Goal: Book appointment/travel/reservation

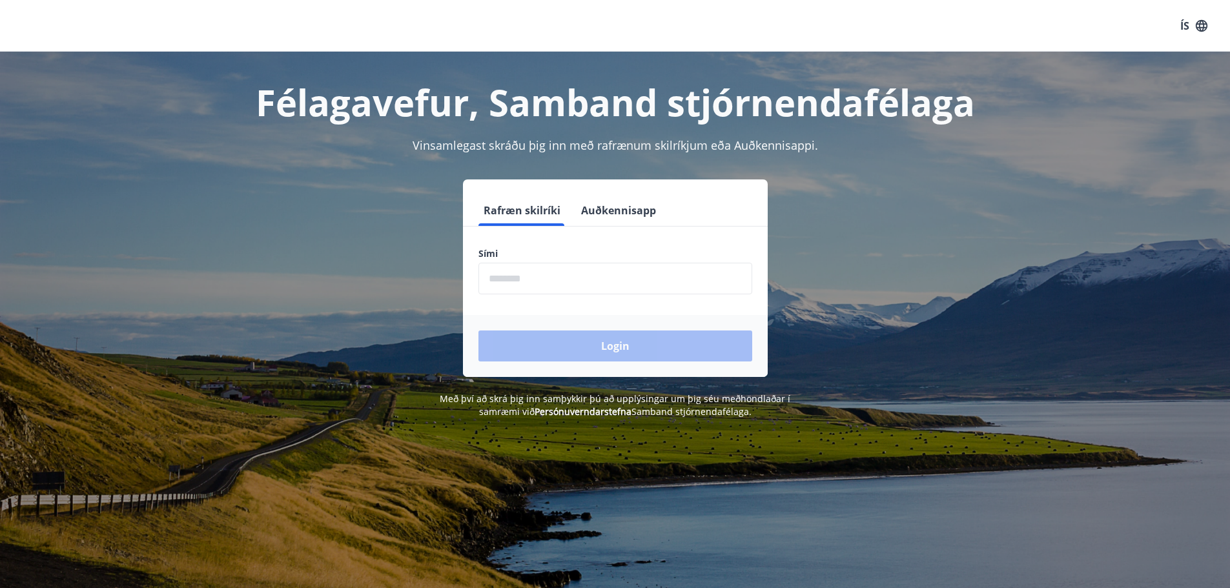
click at [545, 271] on input "phone" at bounding box center [615, 279] width 274 height 32
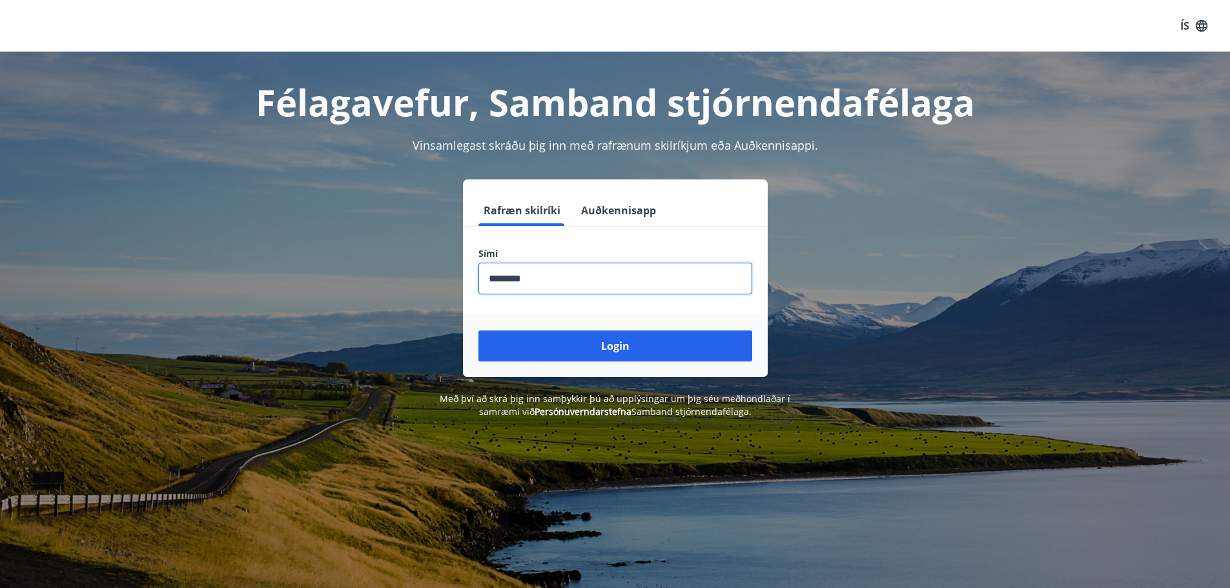
type input "********"
click at [478, 331] on button "Login" at bounding box center [615, 346] width 274 height 31
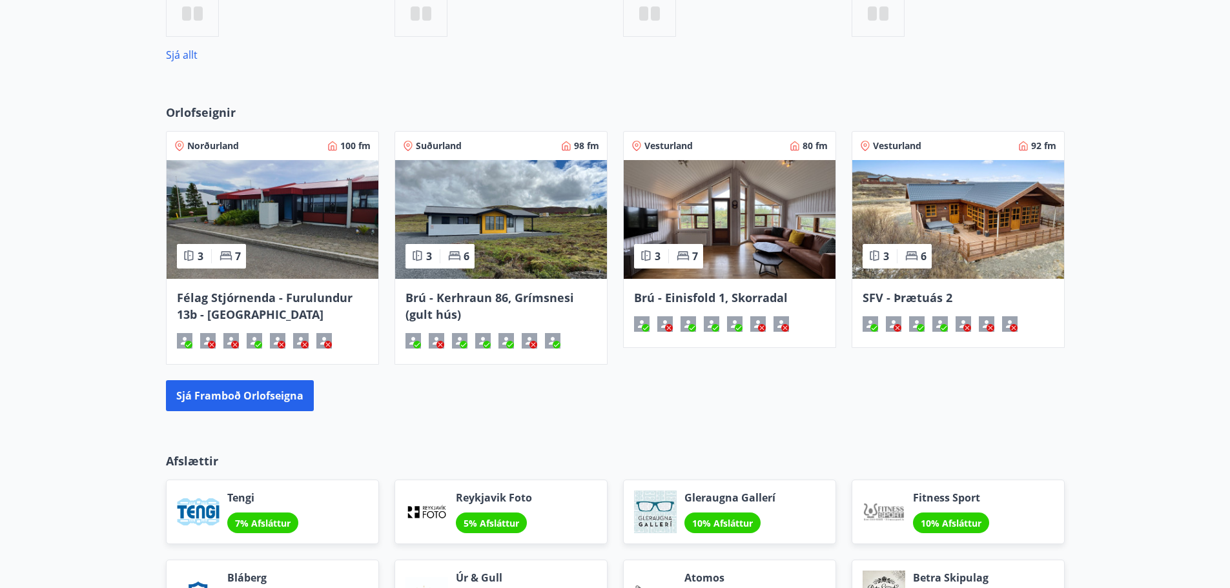
scroll to position [839, 0]
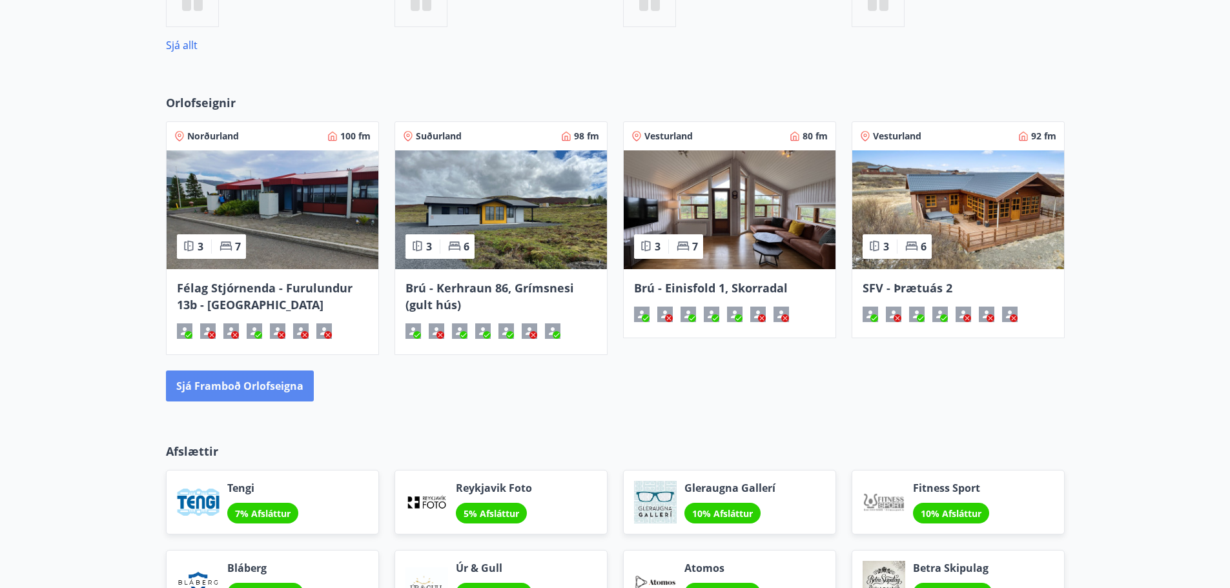
click at [235, 391] on button "Sjá framboð orlofseigna" at bounding box center [240, 386] width 148 height 31
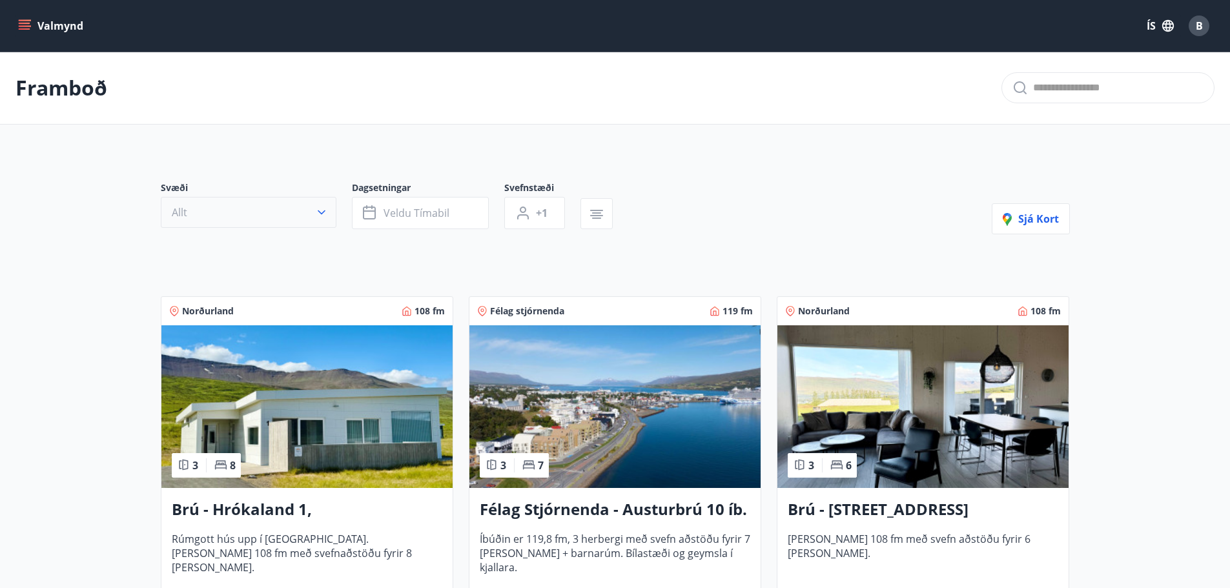
click at [230, 225] on button "Allt" at bounding box center [249, 212] width 176 height 31
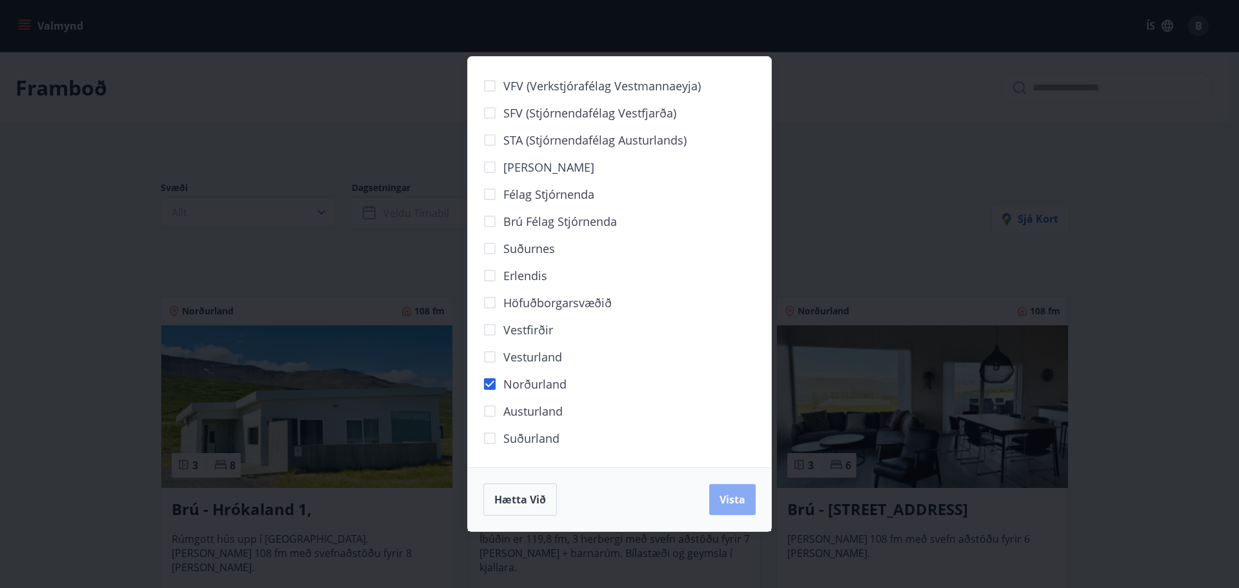
click at [729, 498] on span "Vista" at bounding box center [733, 500] width 26 height 14
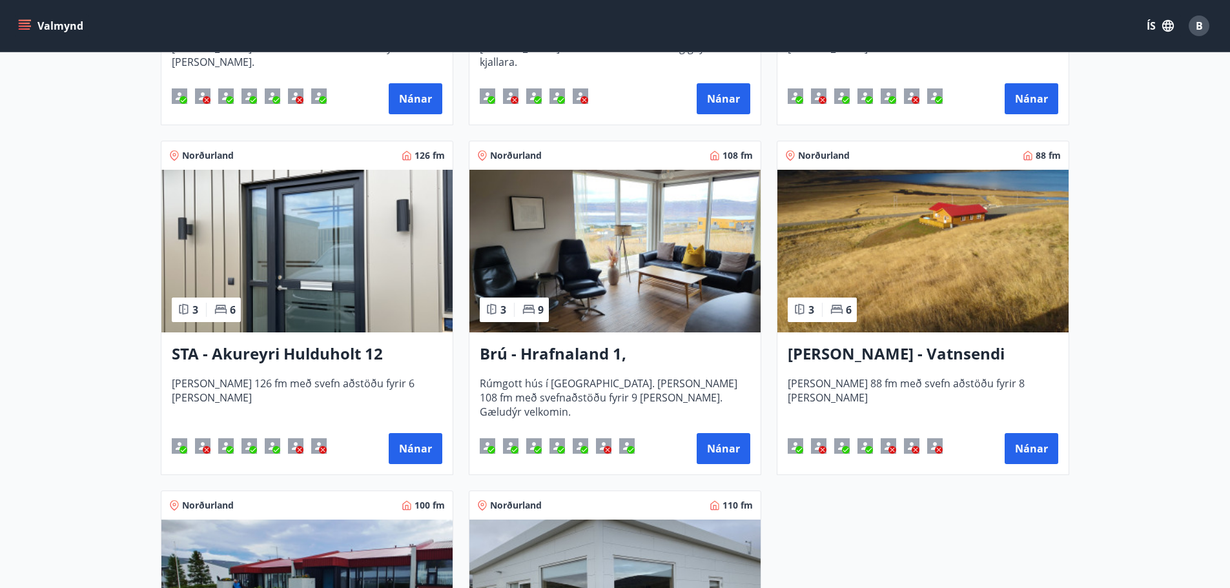
scroll to position [556, 0]
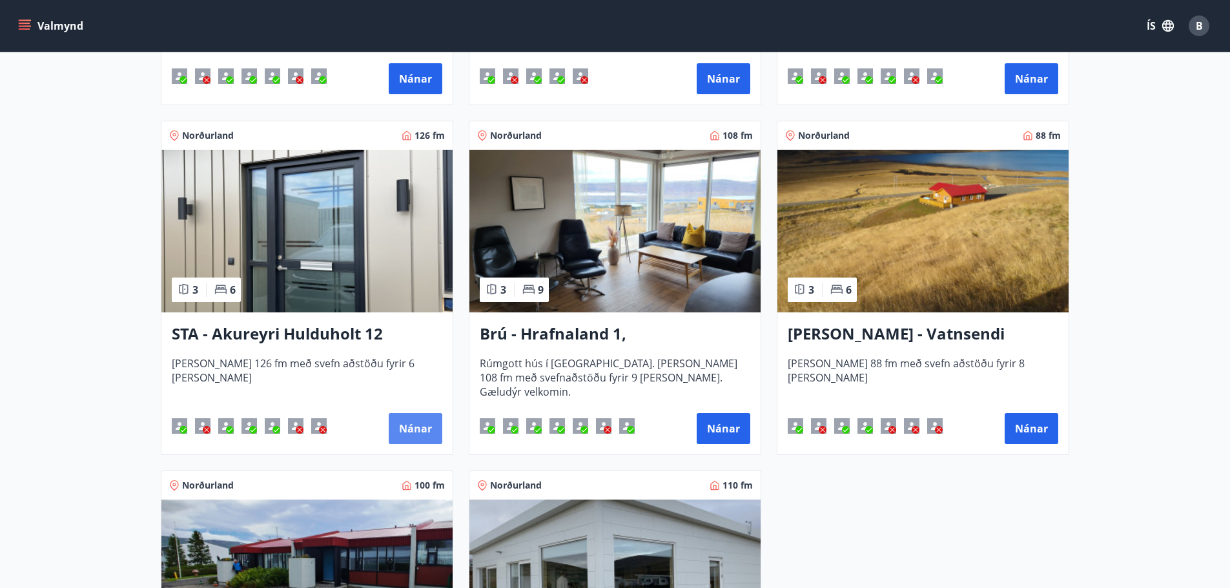
click at [412, 430] on button "Nánar" at bounding box center [416, 428] width 54 height 31
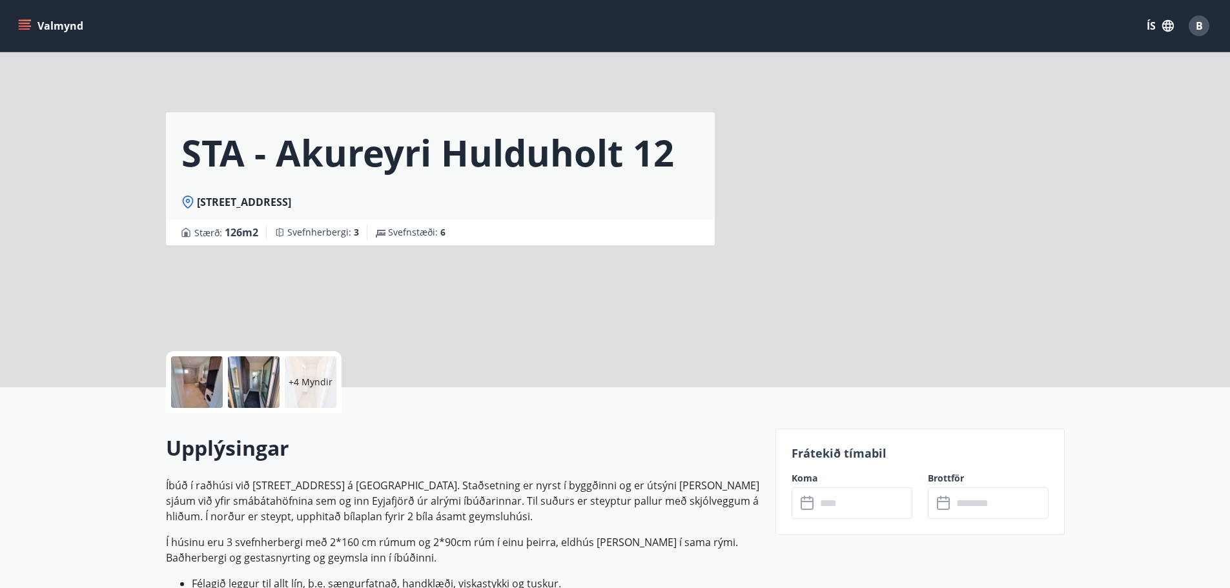
scroll to position [2, 0]
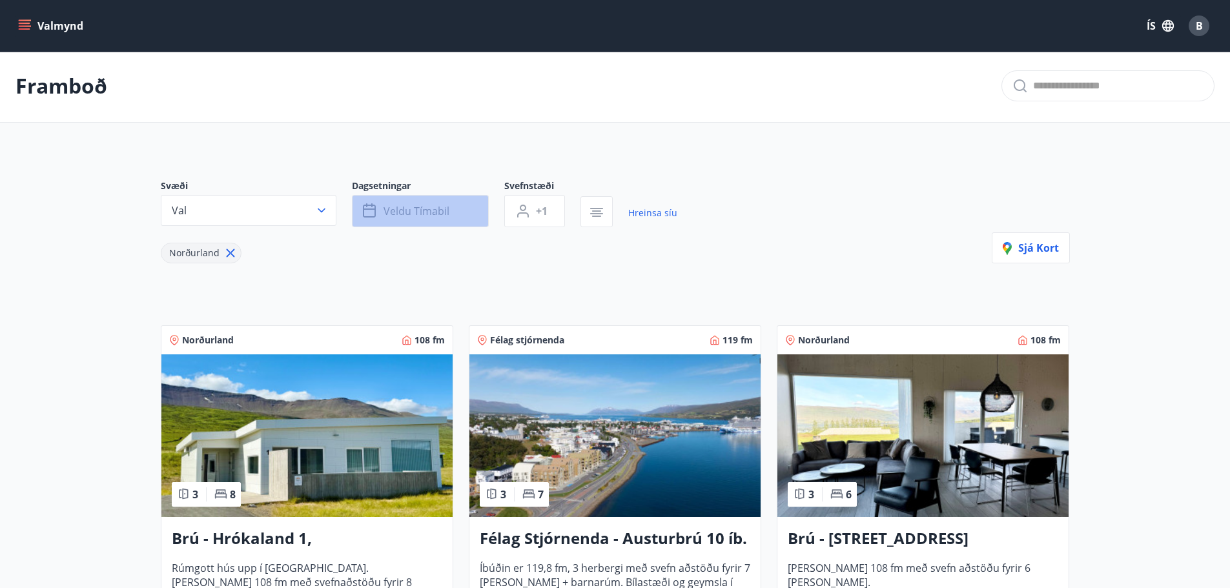
click at [403, 209] on span "Veldu tímabil" at bounding box center [416, 211] width 66 height 14
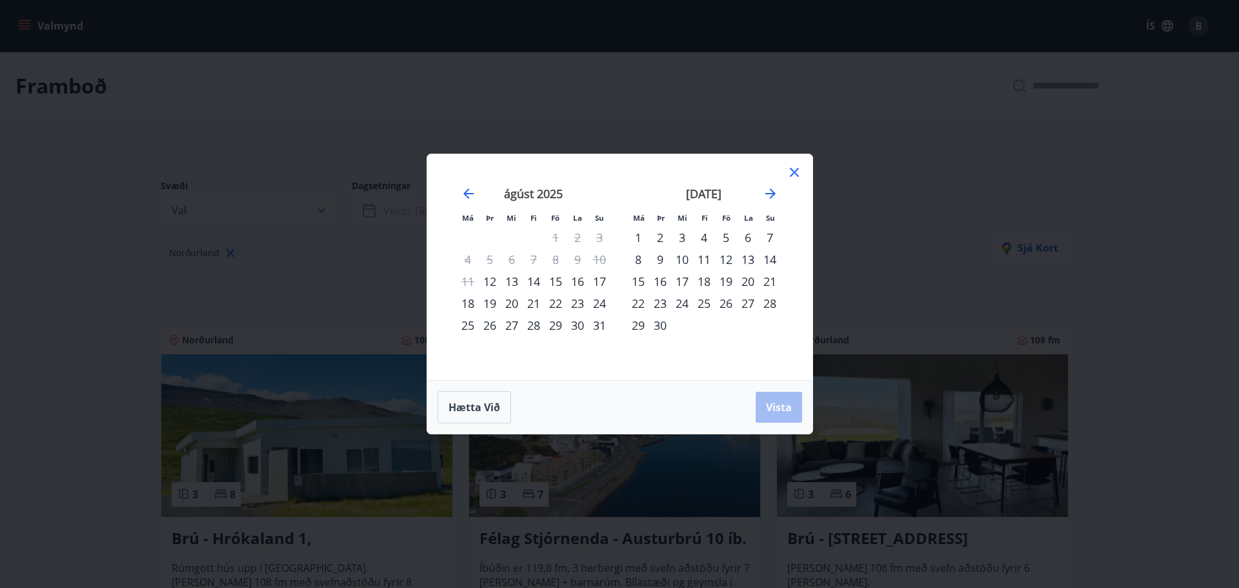
click at [795, 170] on icon at bounding box center [794, 172] width 15 height 15
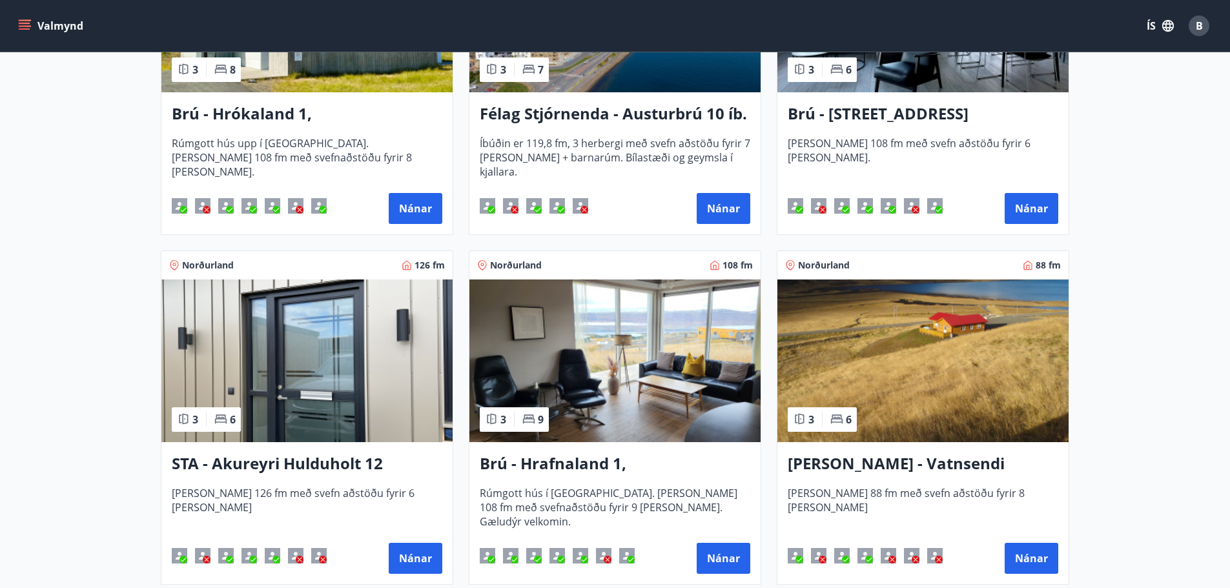
scroll to position [0, 0]
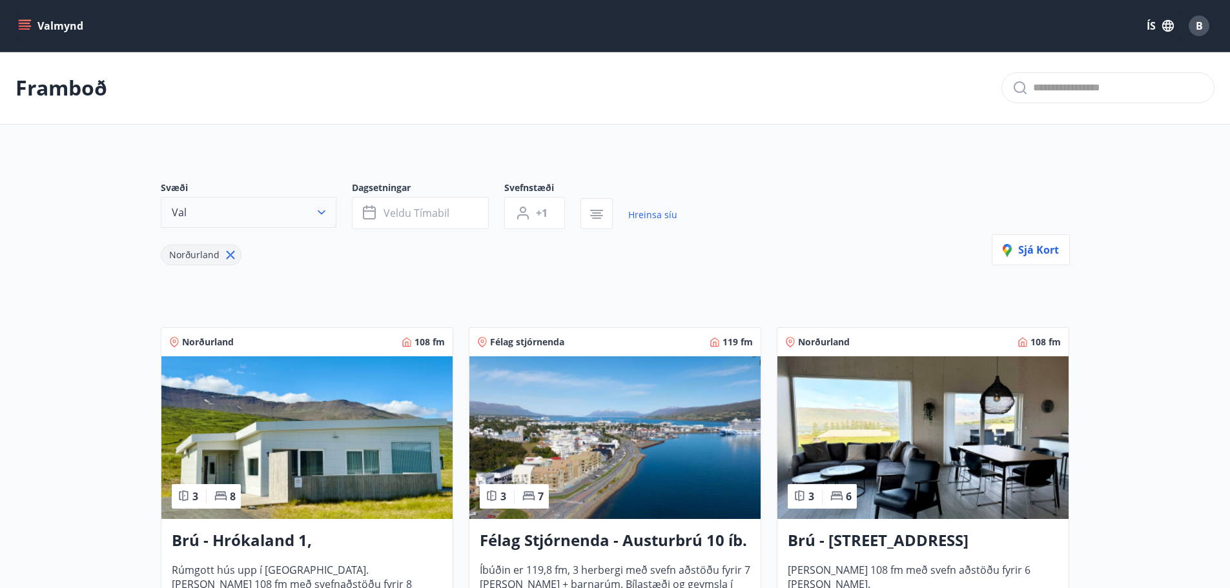
click at [302, 221] on button "Val" at bounding box center [249, 212] width 176 height 31
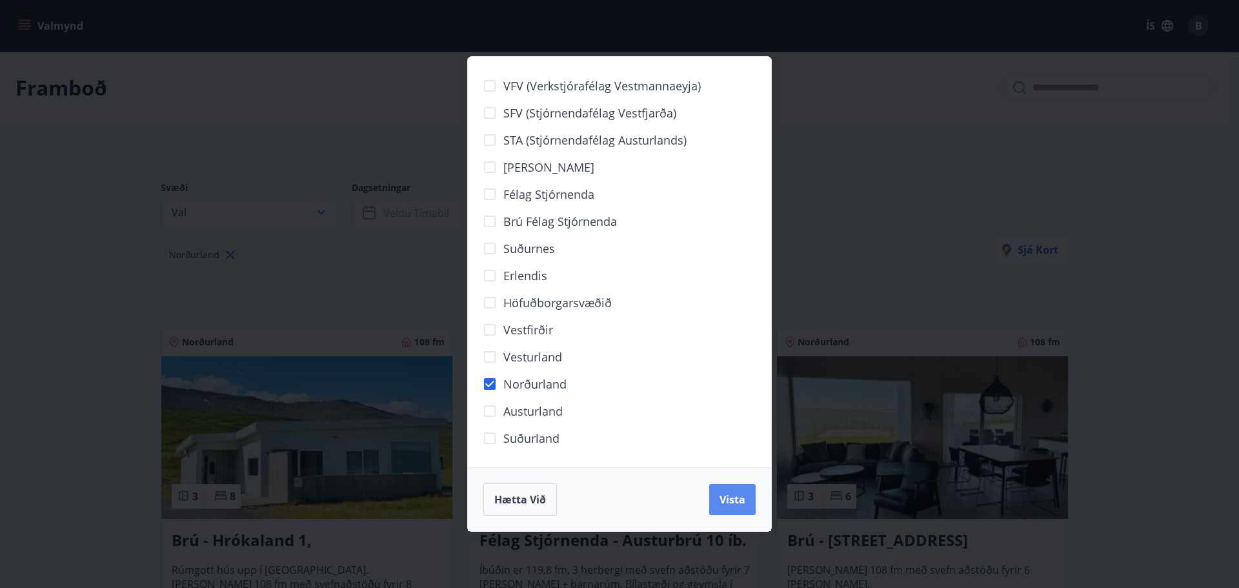
click at [715, 495] on button "Vista" at bounding box center [732, 499] width 46 height 31
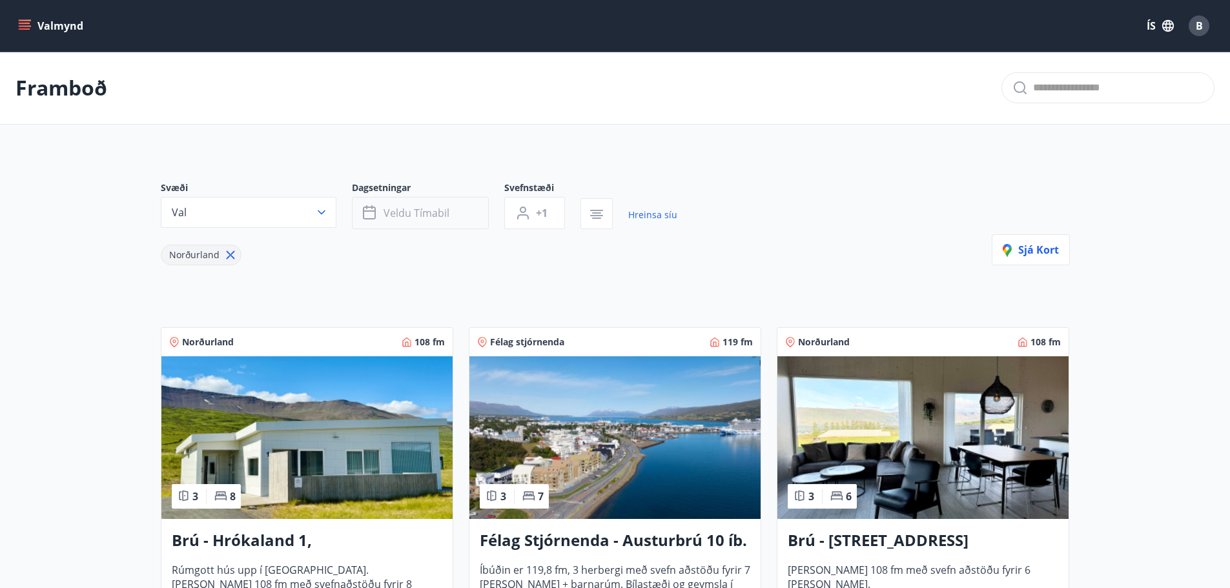
click at [409, 218] on span "Veldu tímabil" at bounding box center [416, 213] width 66 height 14
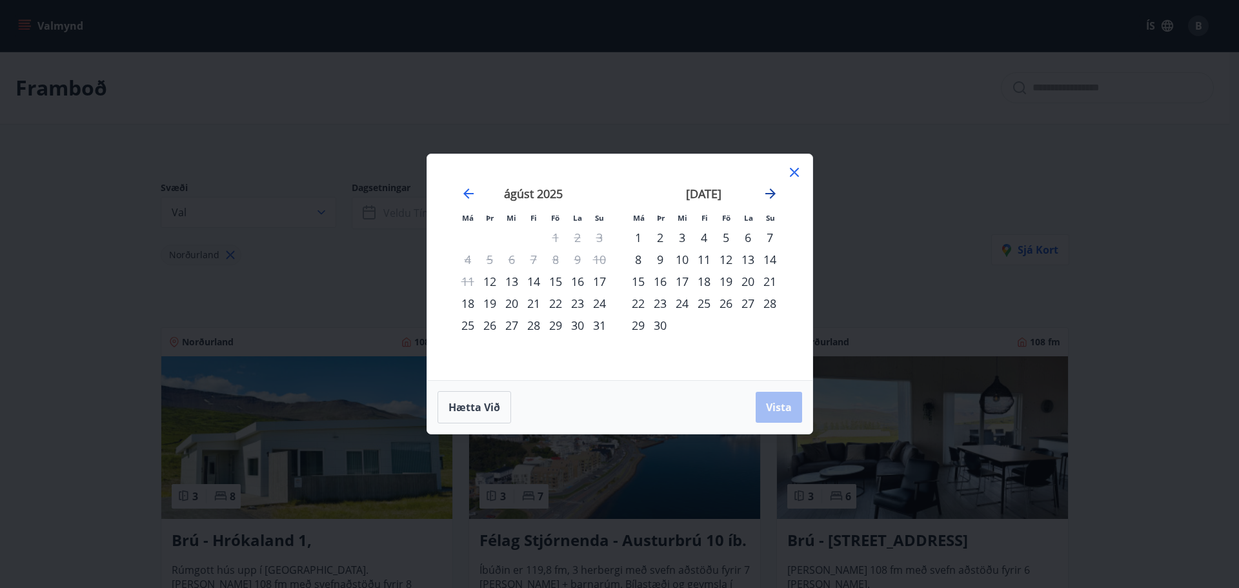
click at [774, 194] on icon "Move forward to switch to the next month." at bounding box center [771, 193] width 10 height 10
click at [732, 260] on div "10" at bounding box center [726, 260] width 22 height 22
click at [768, 259] on div "12" at bounding box center [770, 260] width 22 height 22
click at [779, 402] on span "Vista" at bounding box center [779, 407] width 26 height 14
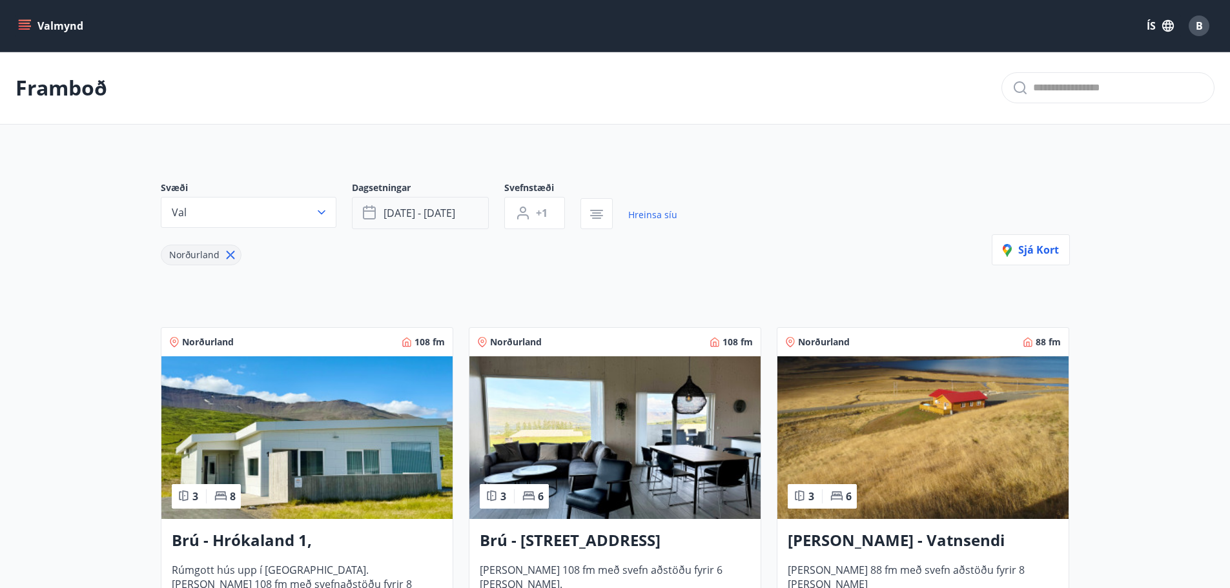
click at [434, 212] on span "okt 10 - okt 12" at bounding box center [419, 213] width 72 height 14
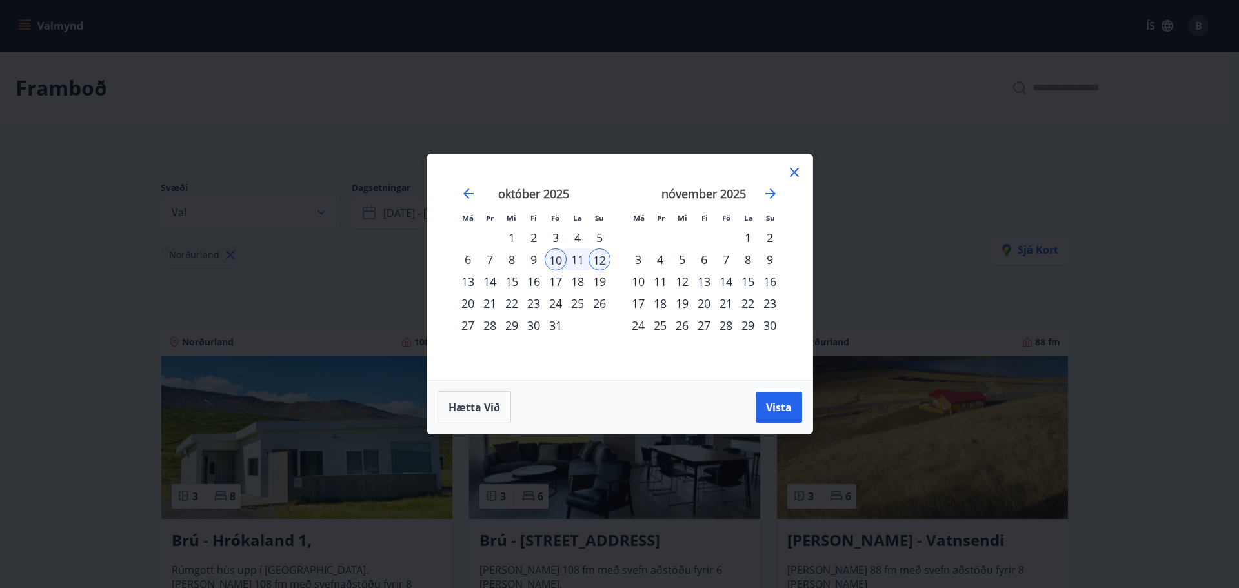
click at [559, 303] on div "24" at bounding box center [556, 303] width 22 height 22
click at [598, 304] on div "26" at bounding box center [600, 303] width 22 height 22
click at [766, 407] on span "Vista" at bounding box center [779, 407] width 26 height 14
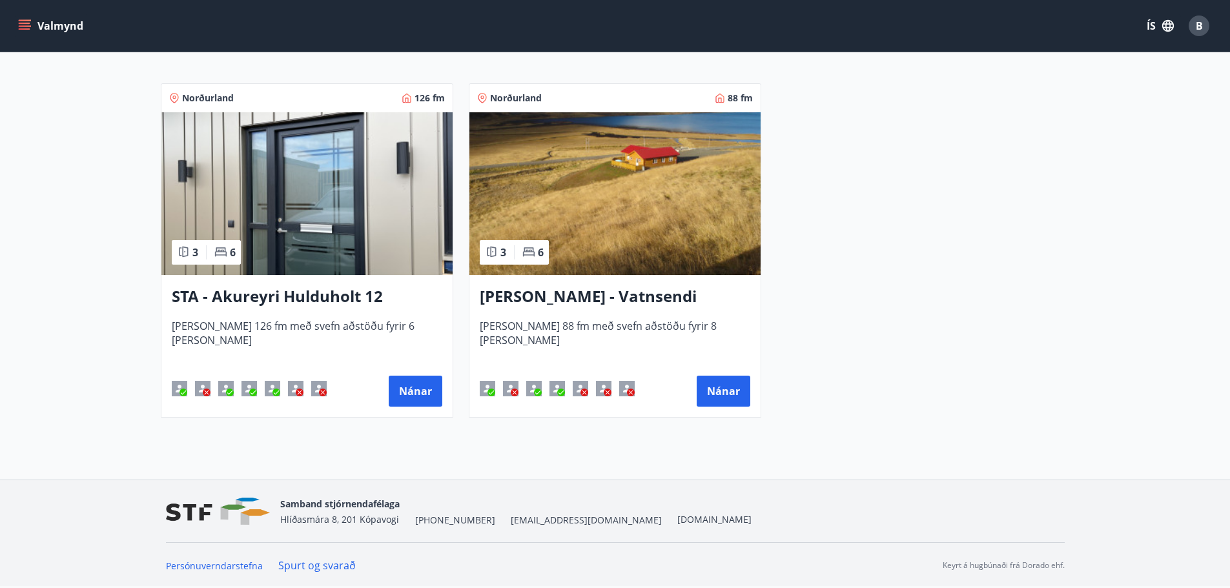
scroll to position [115, 0]
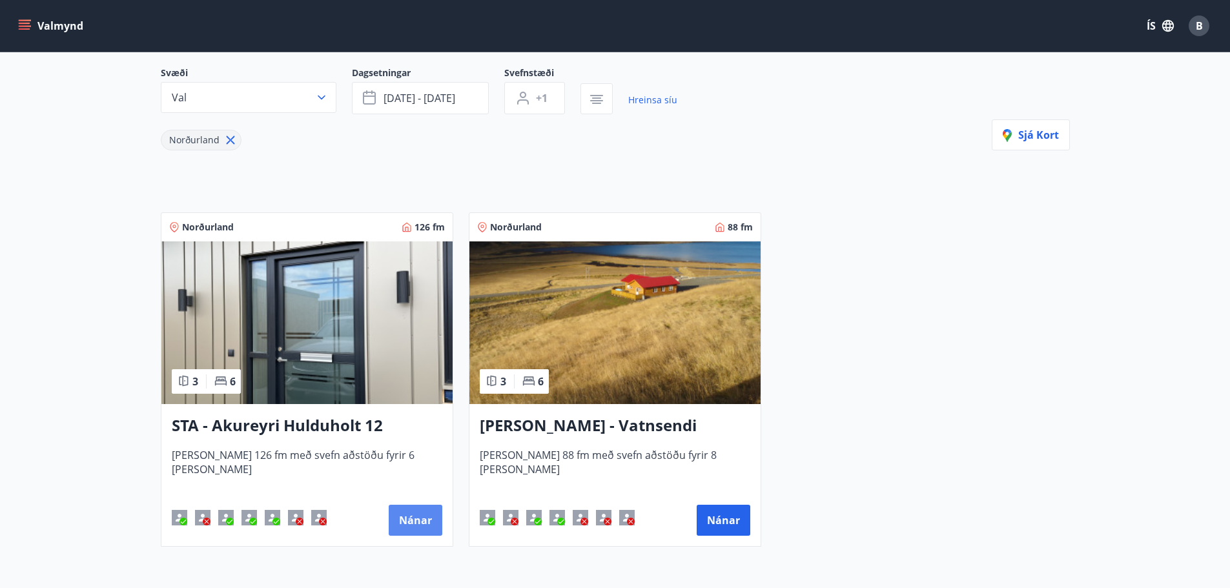
click at [408, 521] on button "Nánar" at bounding box center [416, 520] width 54 height 31
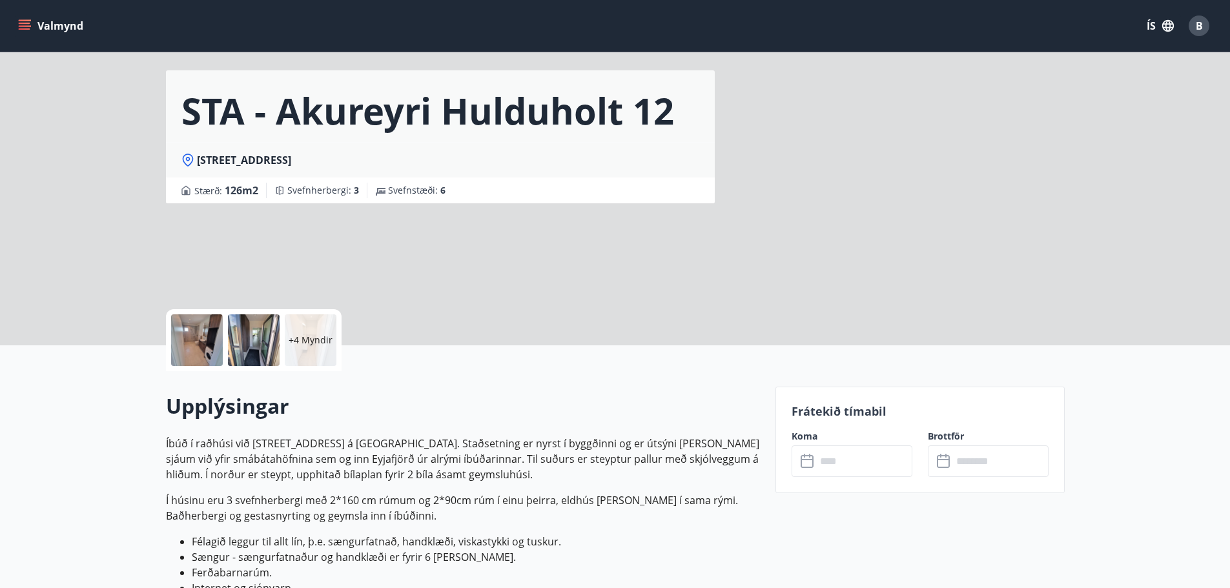
scroll to position [65, 0]
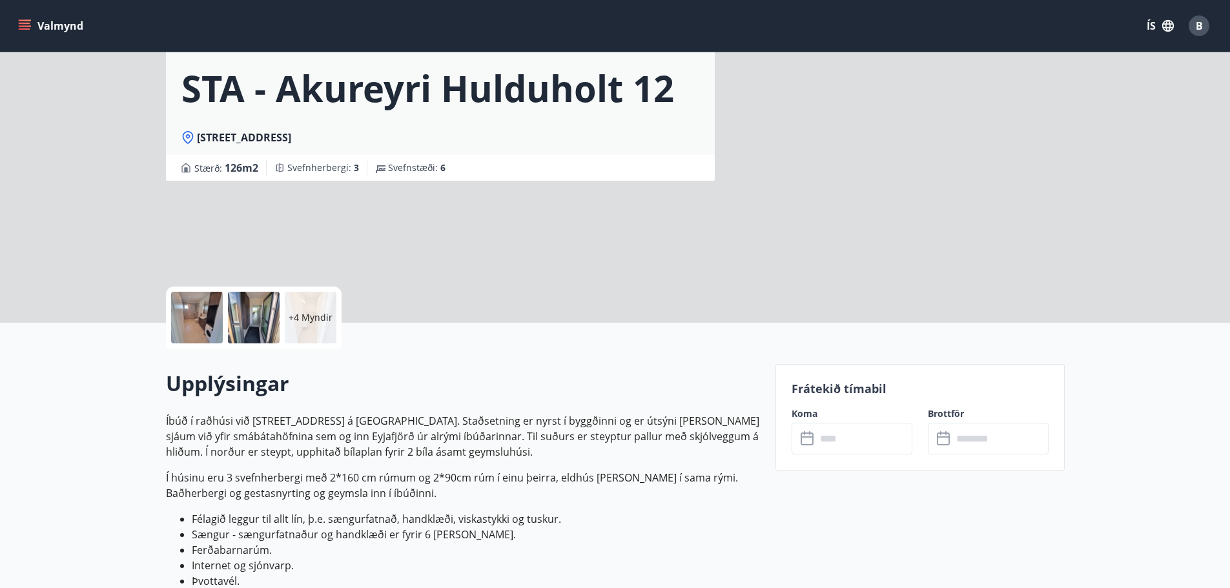
click at [32, 28] on button "Valmynd" at bounding box center [51, 25] width 73 height 23
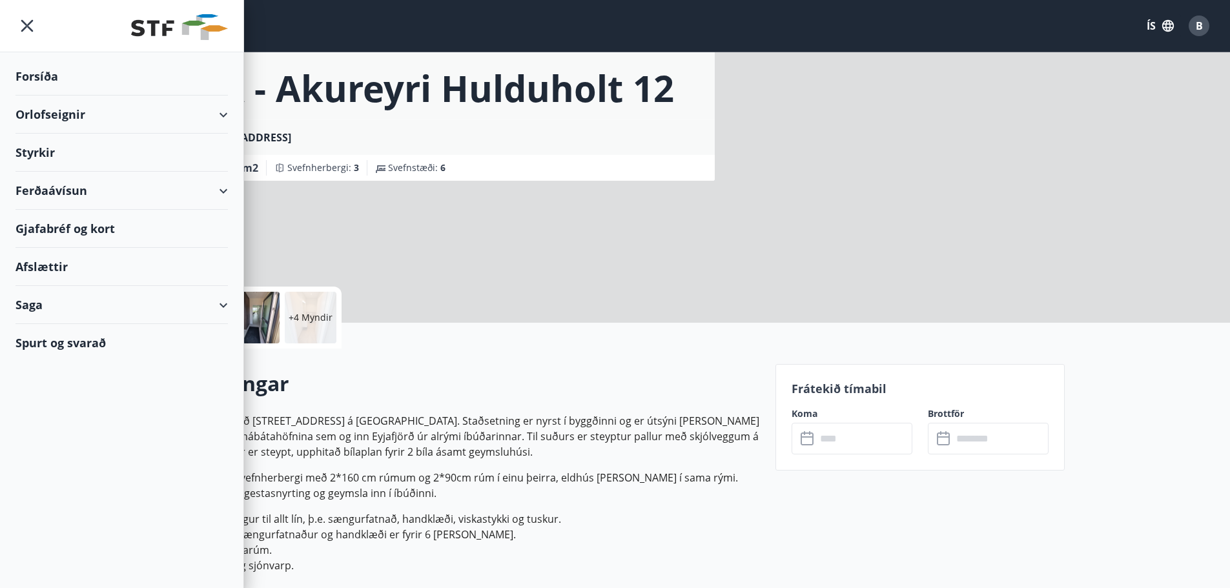
click at [223, 109] on div "Orlofseignir" at bounding box center [121, 115] width 212 height 38
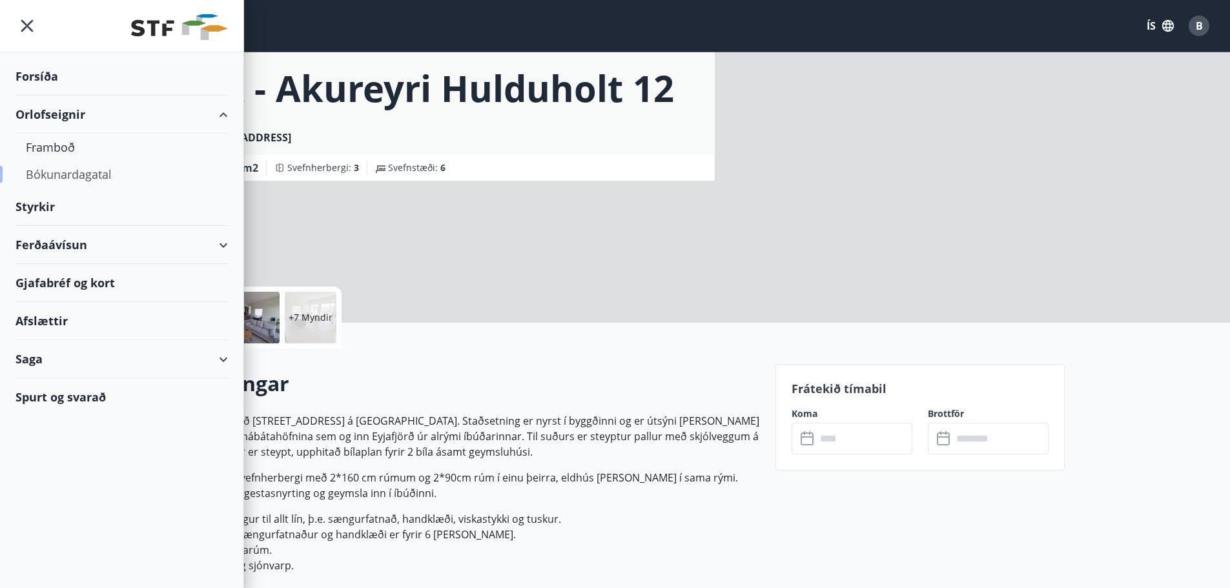
click at [75, 174] on div "Bókunardagatal" at bounding box center [122, 174] width 192 height 27
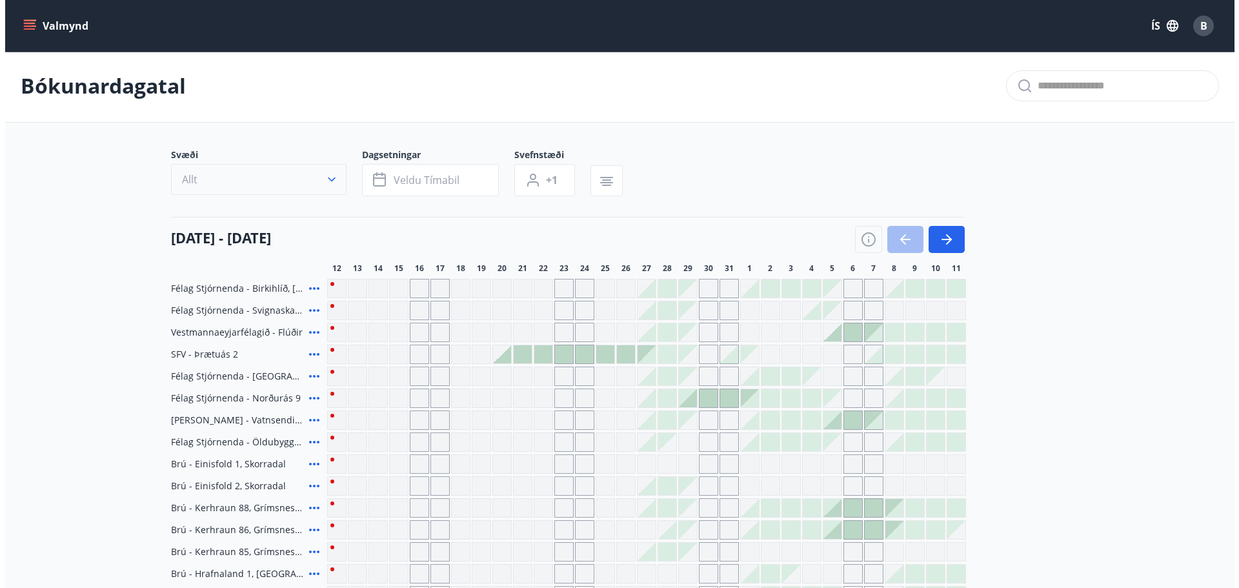
scroll to position [65, 0]
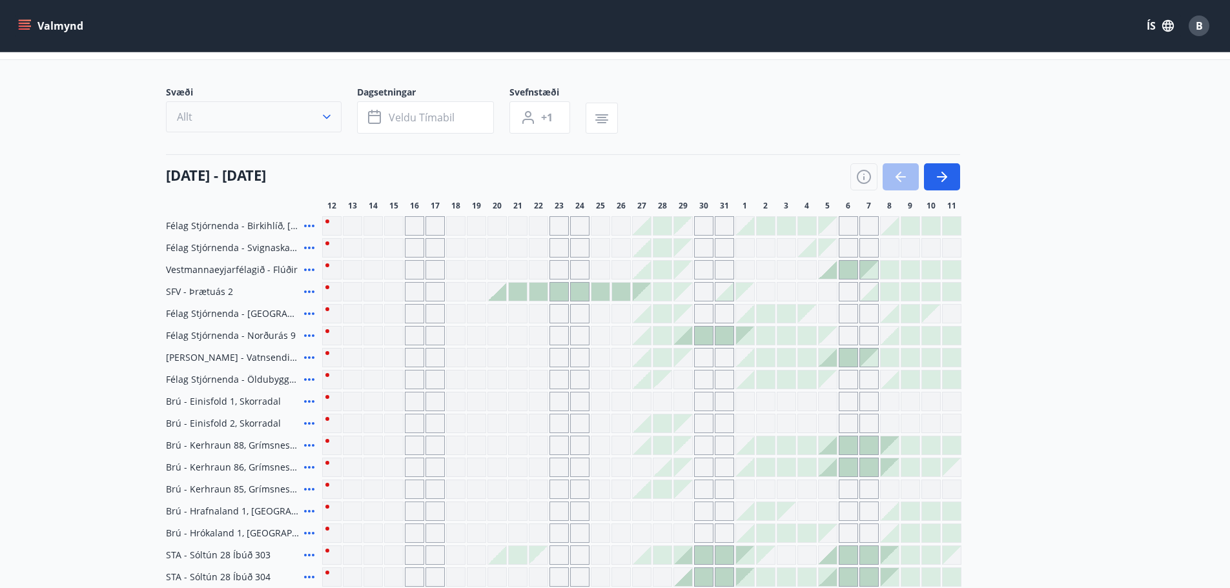
click at [327, 117] on icon "button" at bounding box center [327, 117] width 8 height 5
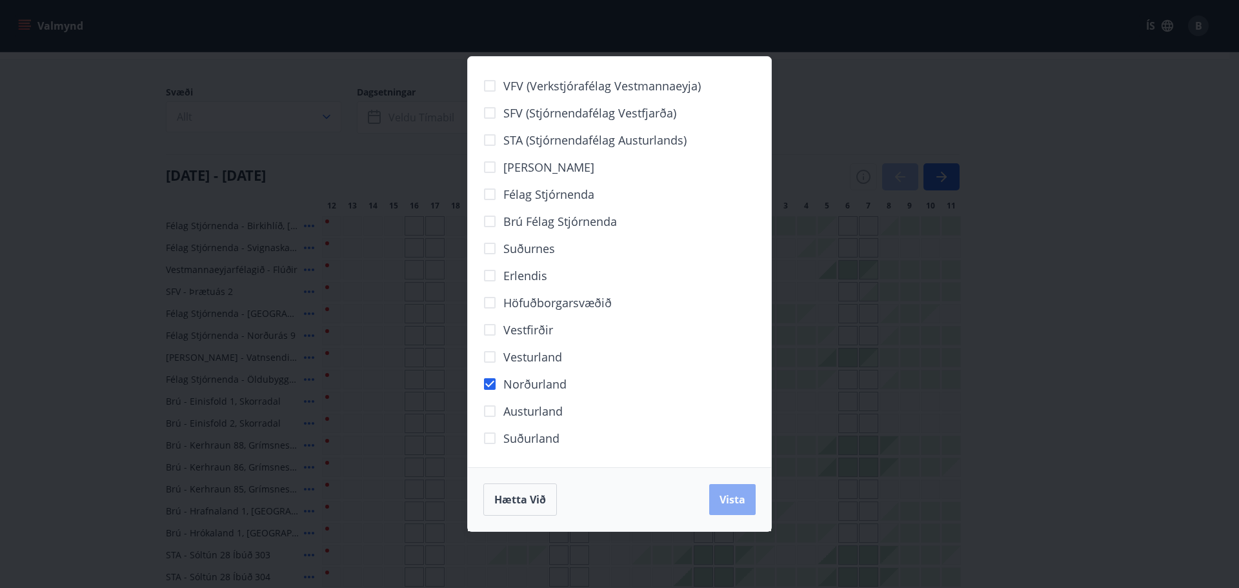
click at [731, 502] on span "Vista" at bounding box center [733, 500] width 26 height 14
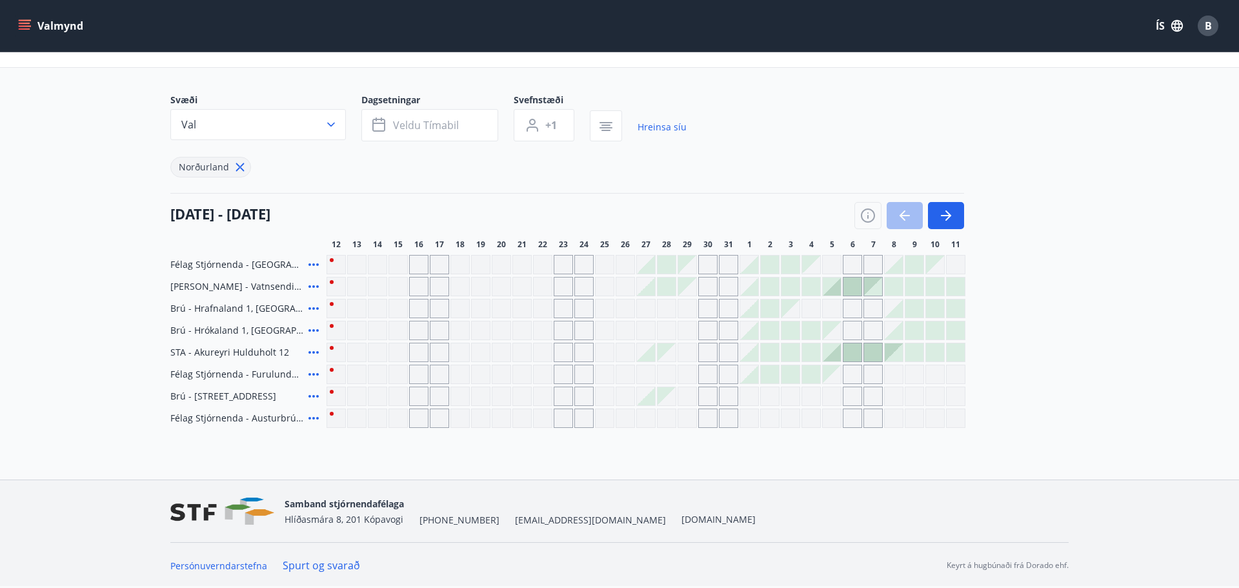
scroll to position [57, 0]
click at [937, 219] on icon "button" at bounding box center [941, 215] width 15 height 15
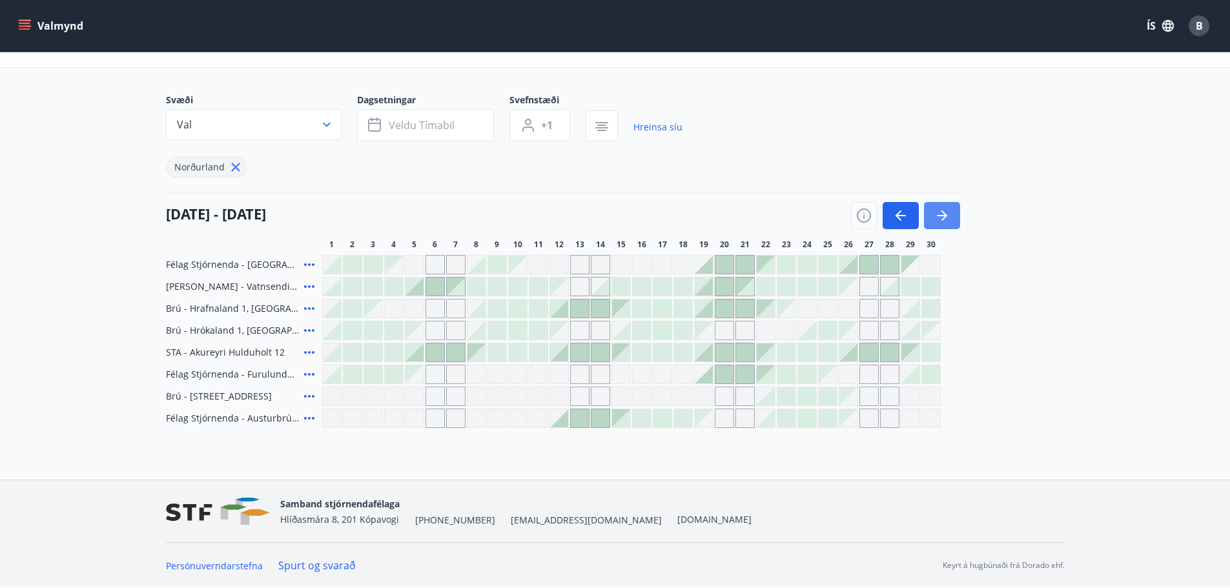
click at [937, 219] on icon "button" at bounding box center [941, 215] width 15 height 15
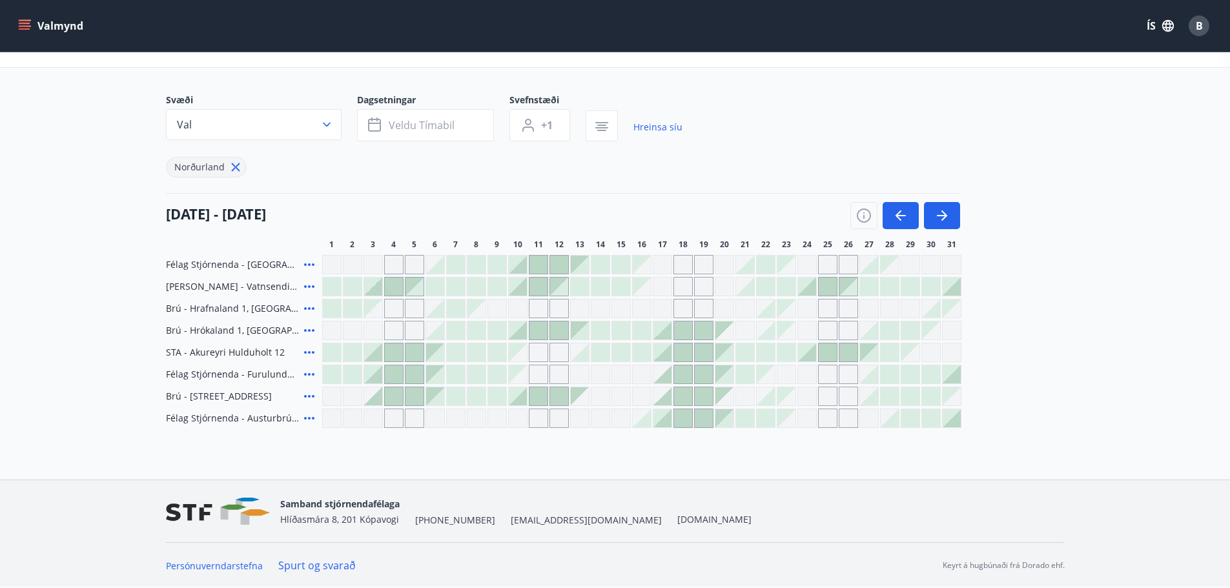
click at [307, 322] on div "Brú - Hrókaland 1, Akureyri" at bounding box center [241, 330] width 151 height 19
click at [305, 329] on icon at bounding box center [308, 330] width 15 height 15
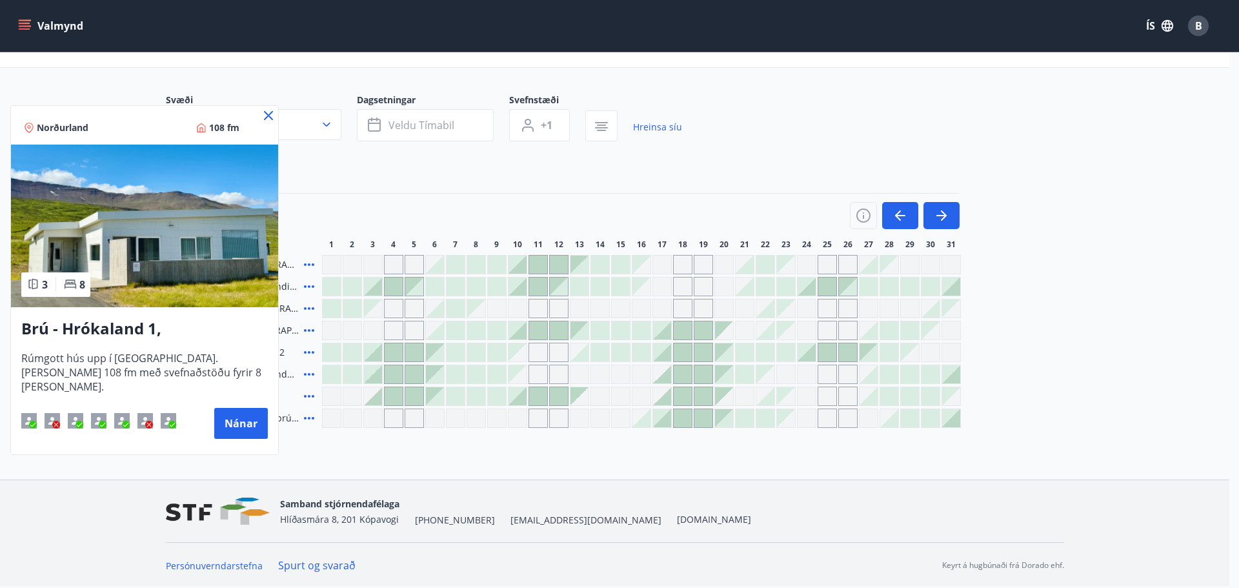
click at [269, 118] on icon at bounding box center [268, 115] width 15 height 15
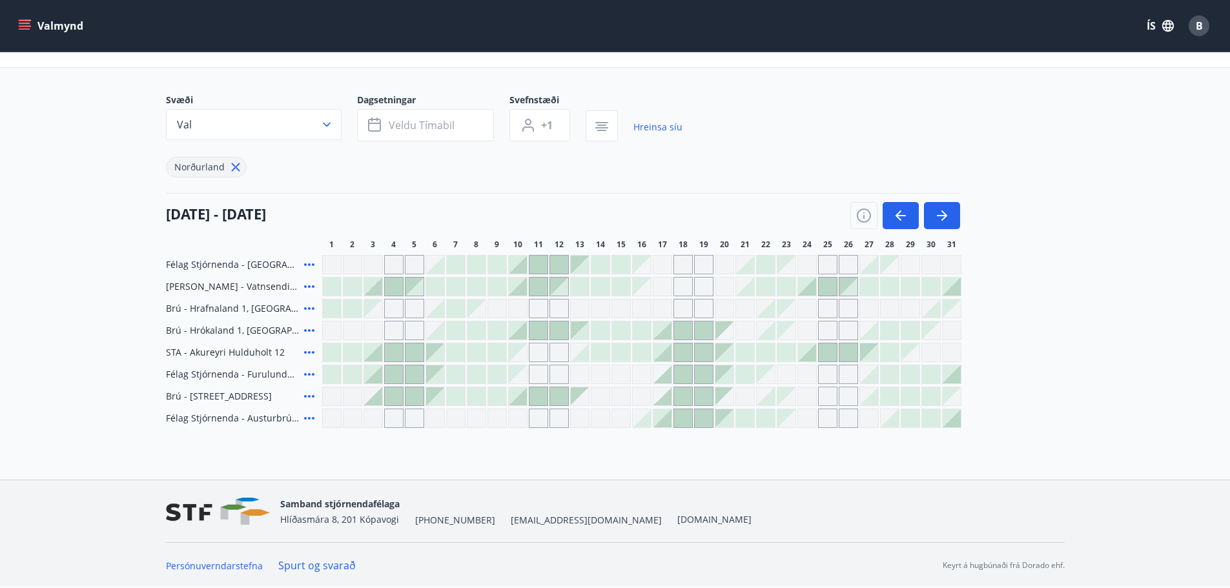
click at [307, 351] on icon at bounding box center [308, 352] width 15 height 15
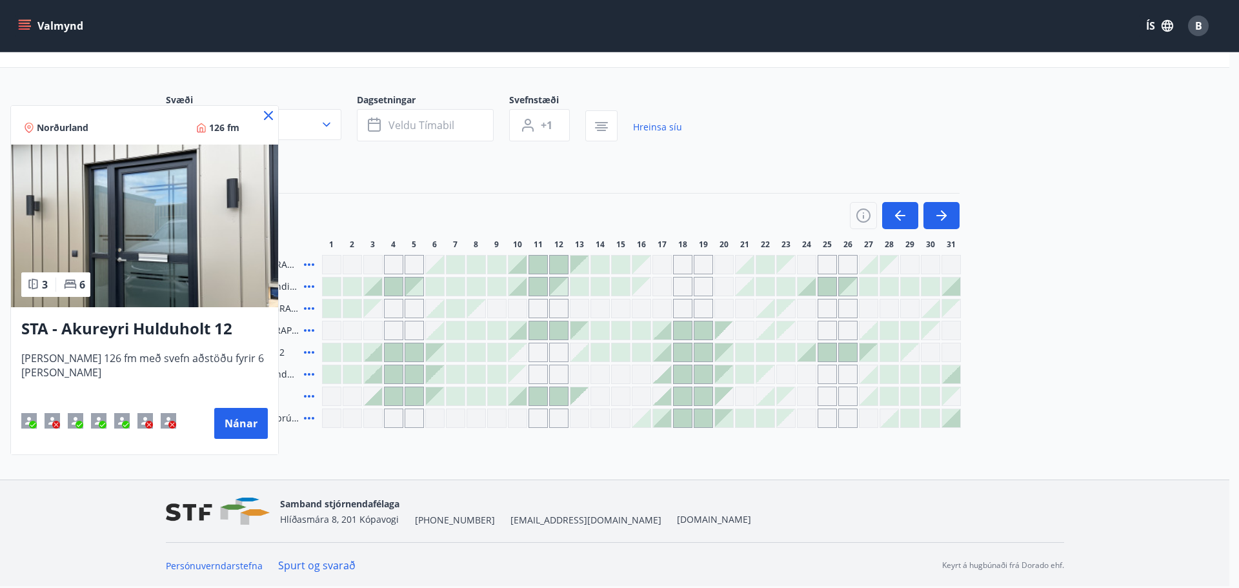
click at [268, 116] on icon at bounding box center [269, 116] width 2 height 2
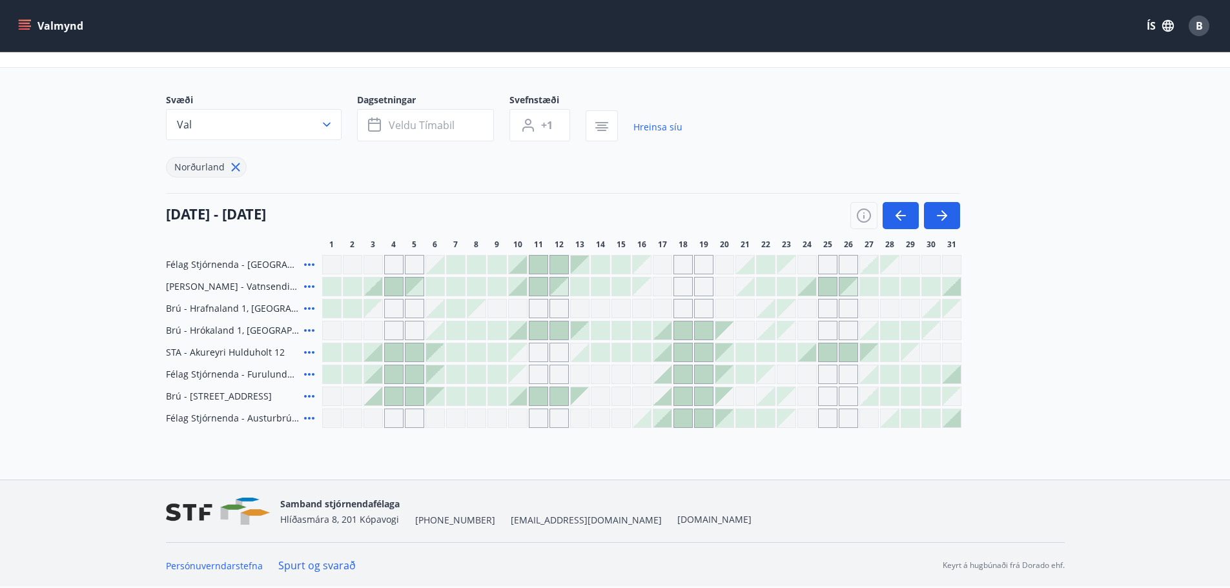
click at [308, 327] on icon at bounding box center [308, 330] width 15 height 15
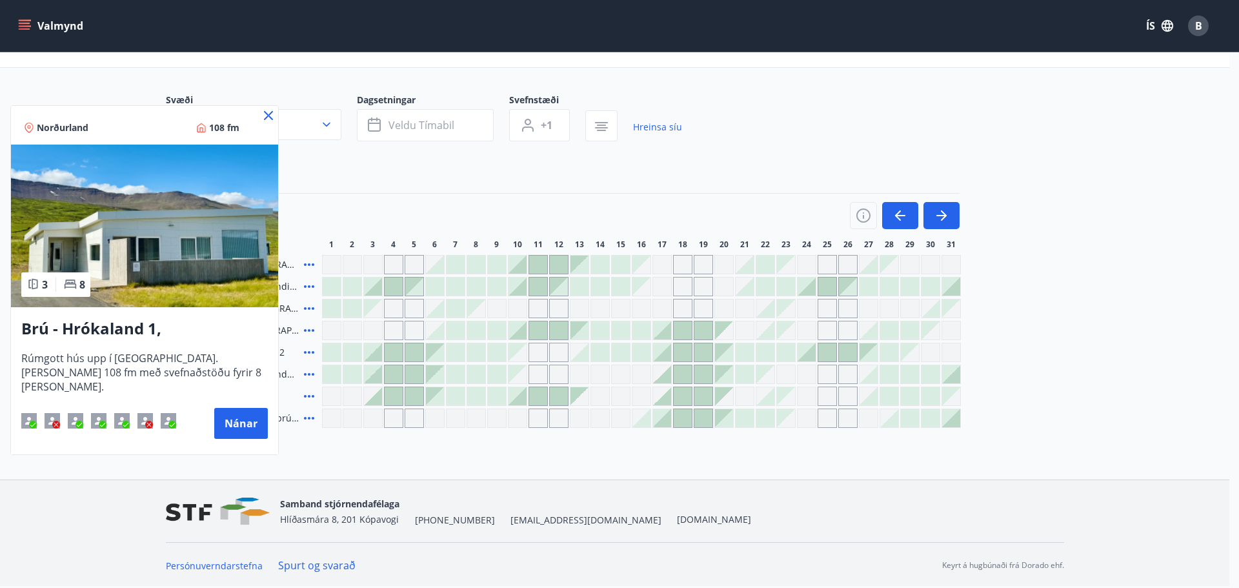
click at [267, 119] on icon at bounding box center [268, 115] width 15 height 15
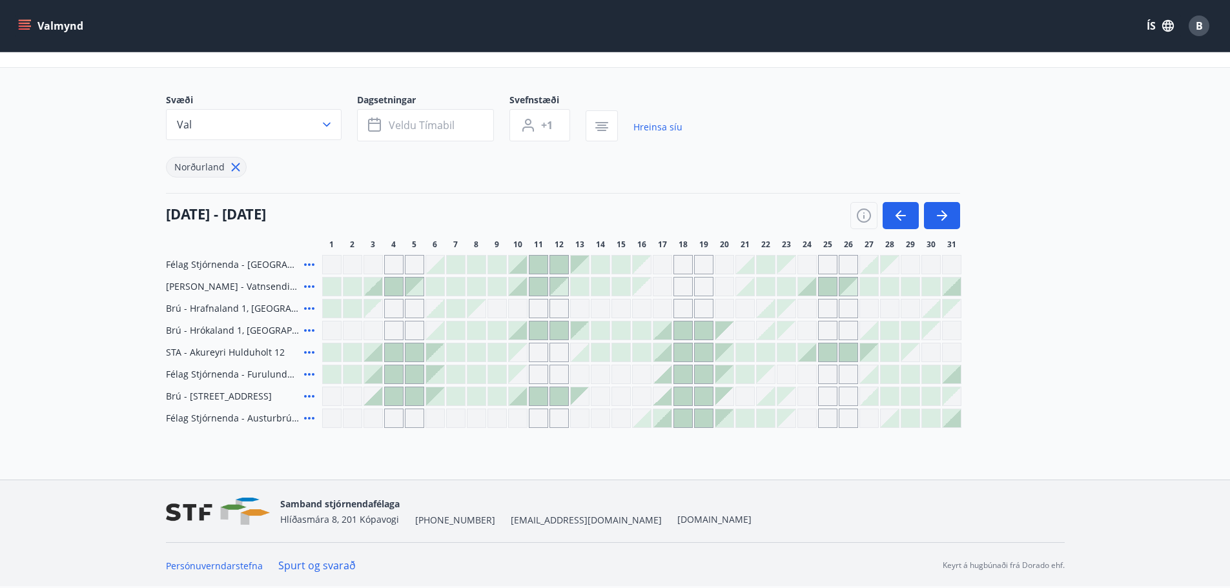
click at [310, 398] on icon at bounding box center [308, 396] width 15 height 15
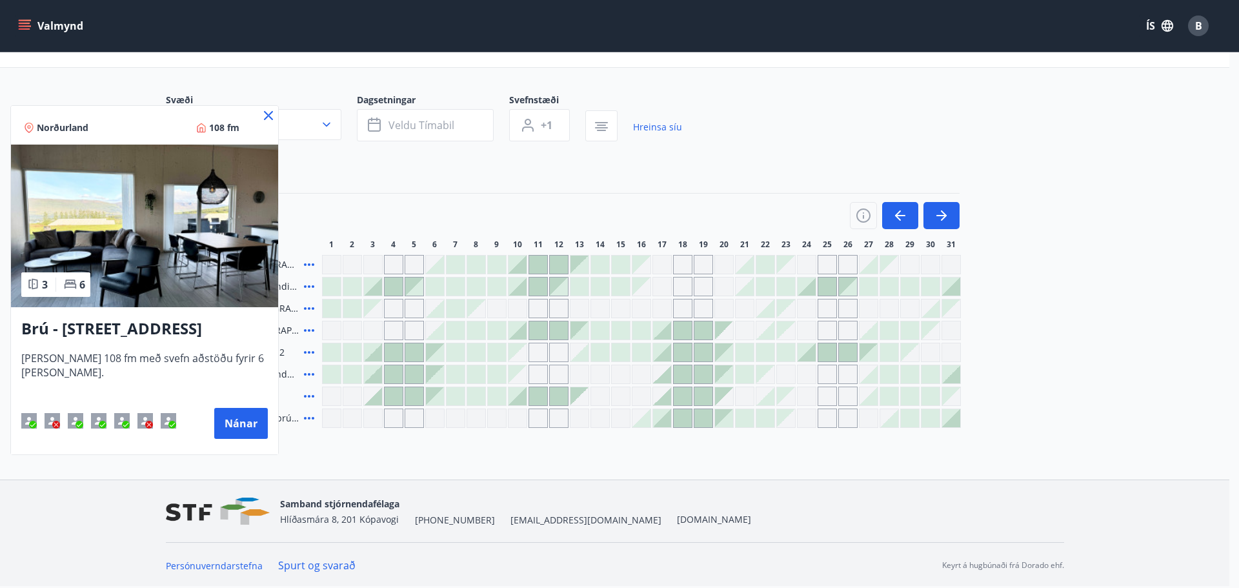
click at [262, 117] on icon at bounding box center [268, 115] width 15 height 15
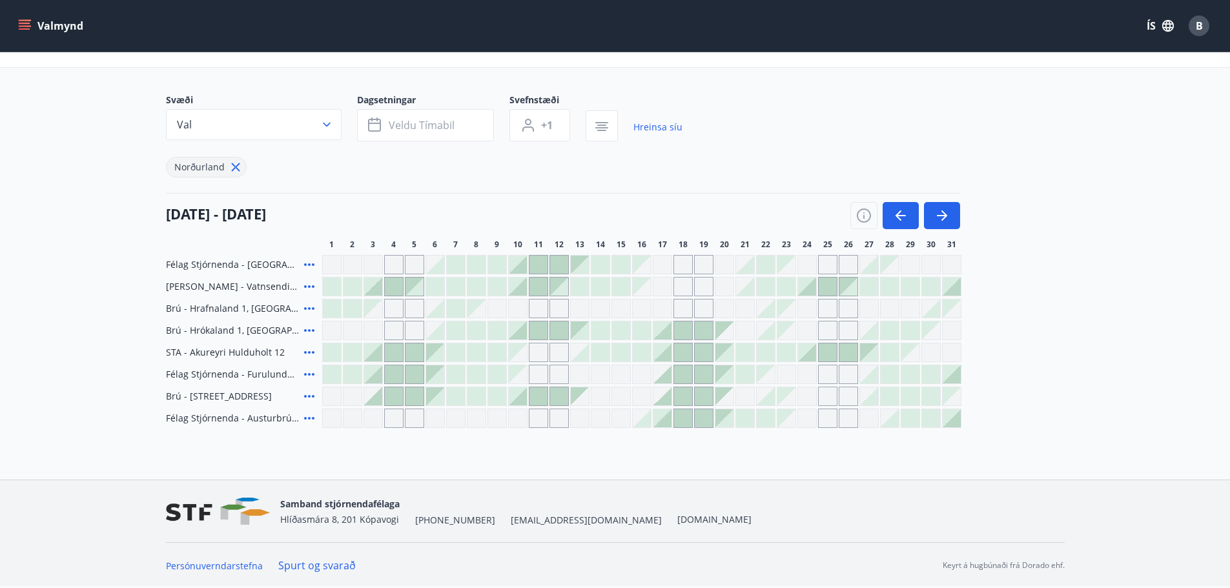
click at [310, 418] on icon at bounding box center [309, 418] width 10 height 3
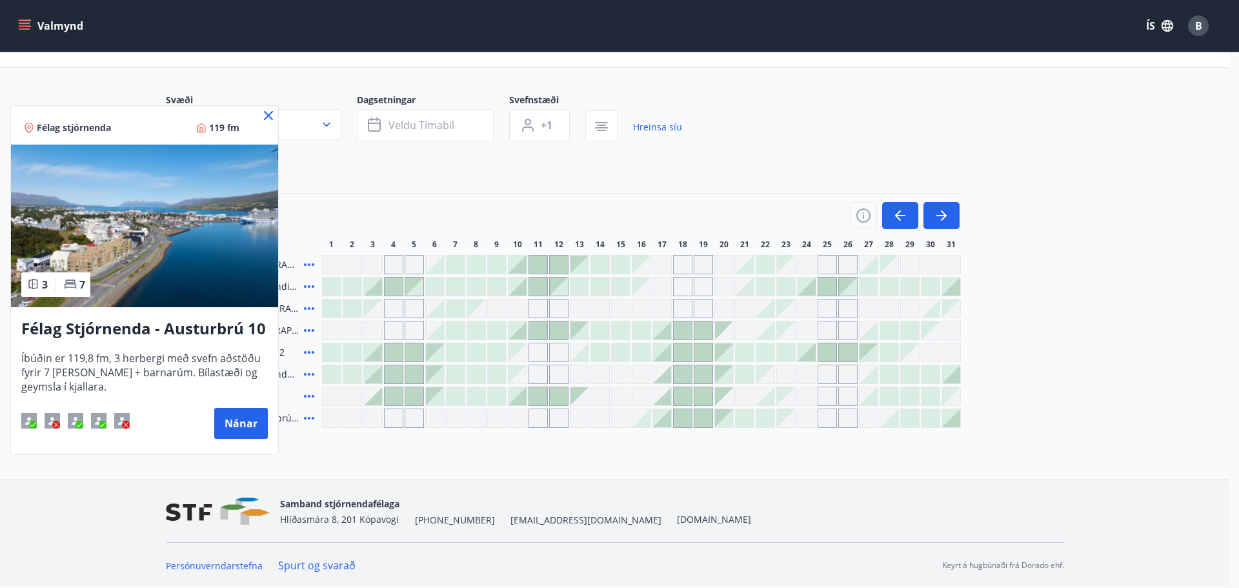
click at [267, 116] on icon at bounding box center [268, 115] width 15 height 15
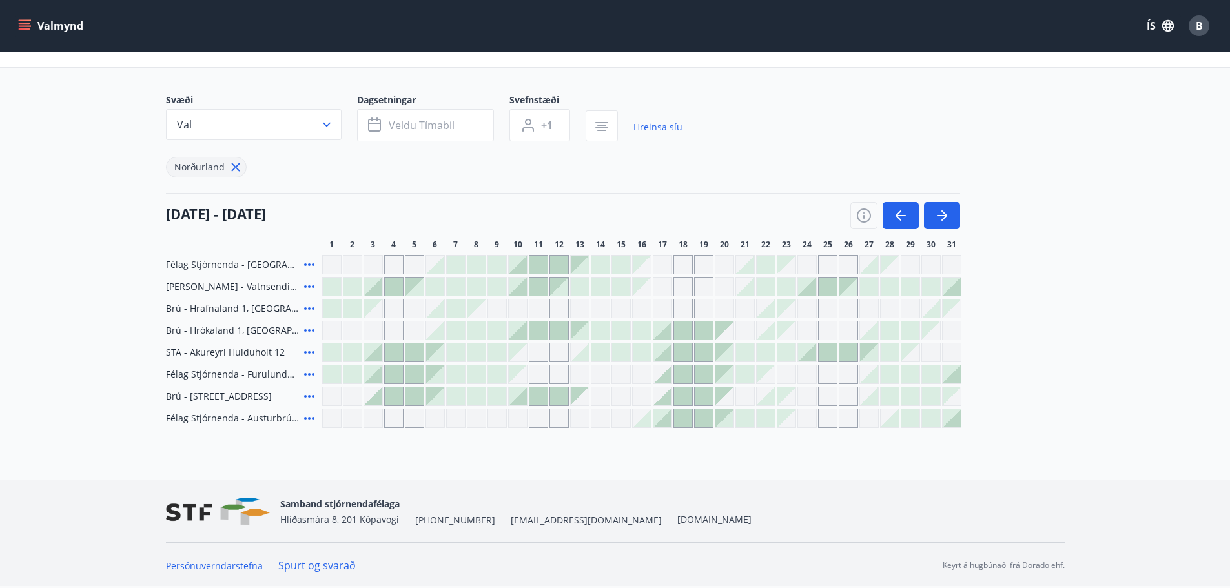
click at [305, 309] on icon at bounding box center [309, 308] width 10 height 3
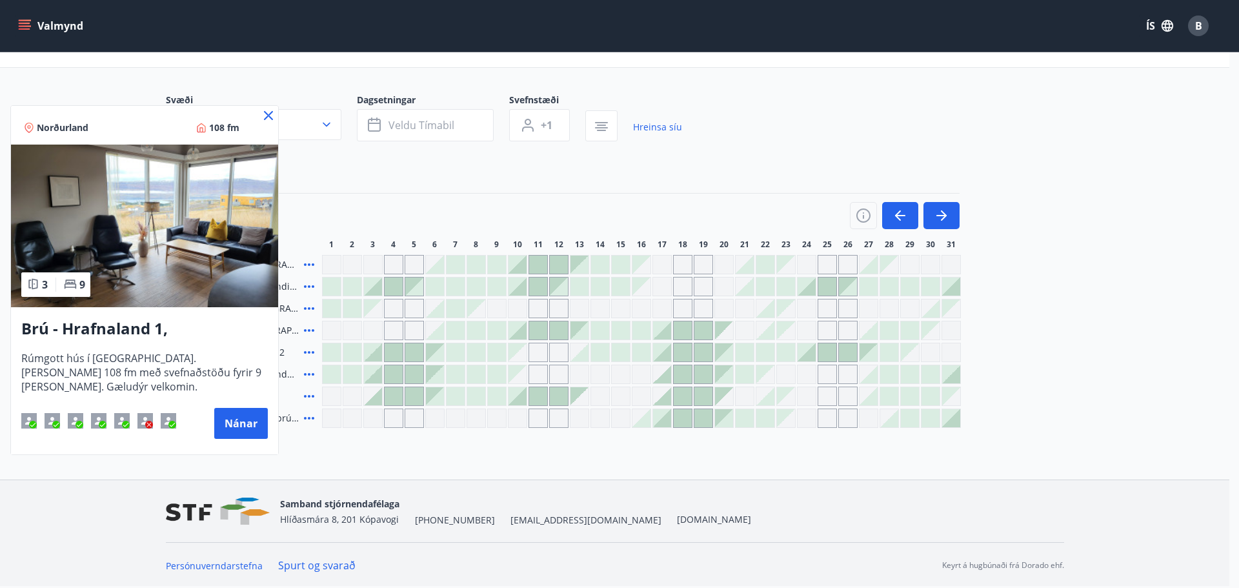
click at [270, 113] on icon at bounding box center [268, 115] width 9 height 9
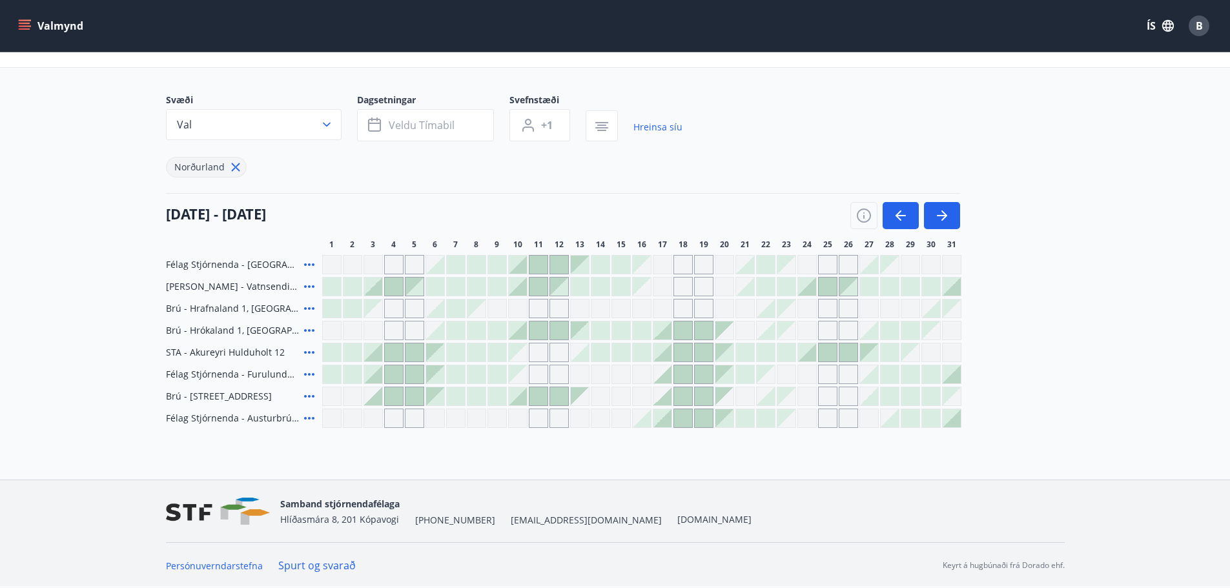
click at [313, 329] on icon at bounding box center [308, 330] width 15 height 15
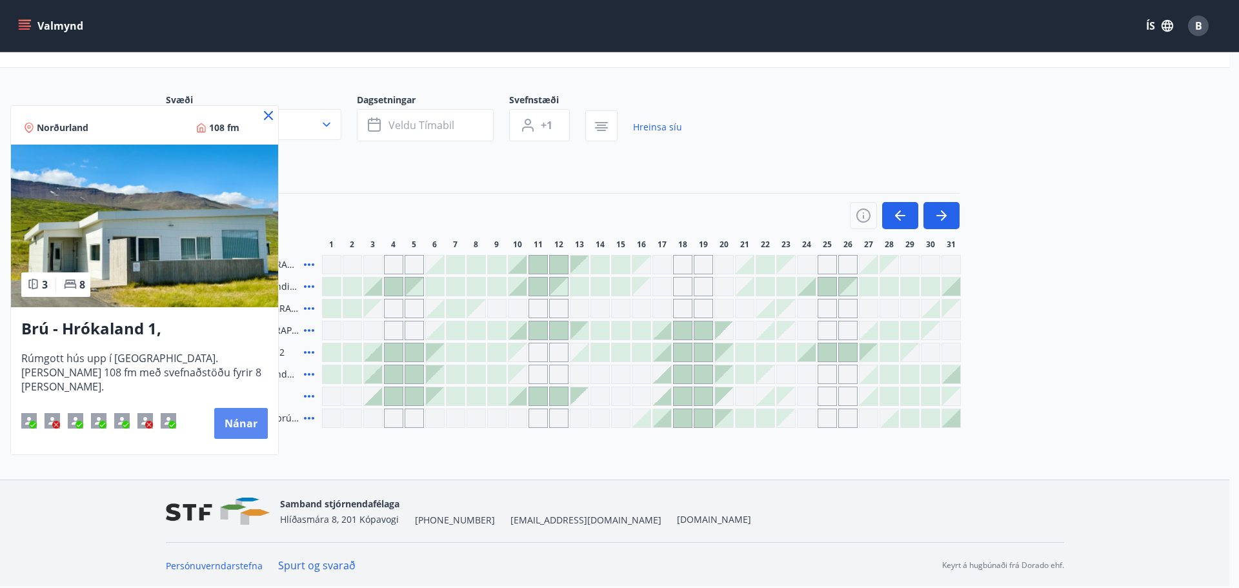
click at [238, 423] on button "Nánar" at bounding box center [241, 423] width 54 height 31
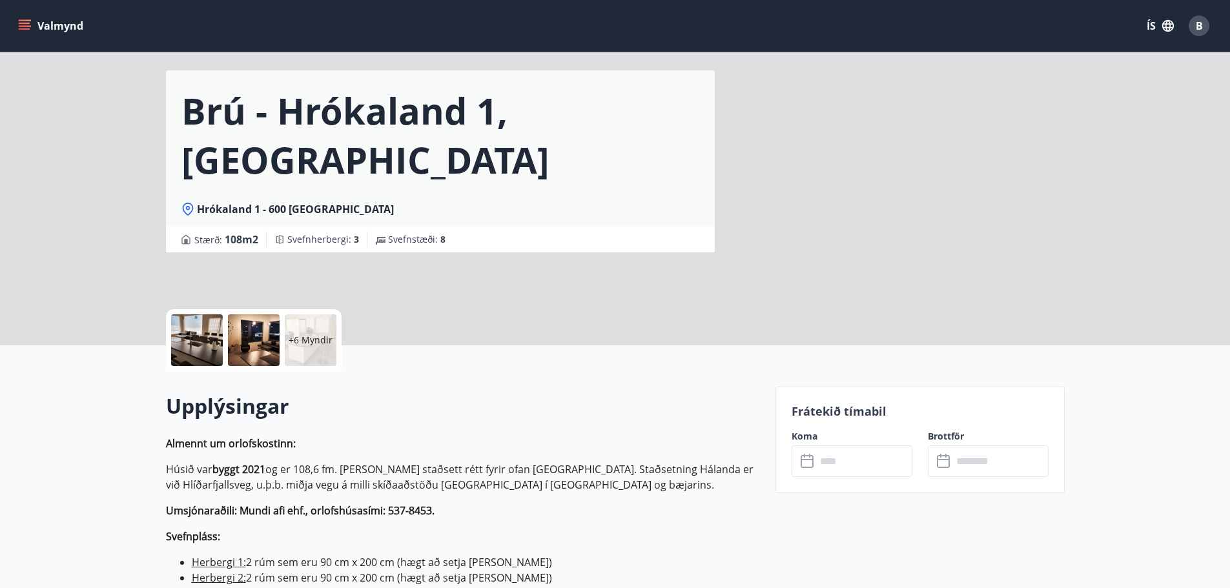
scroll to position [65, 0]
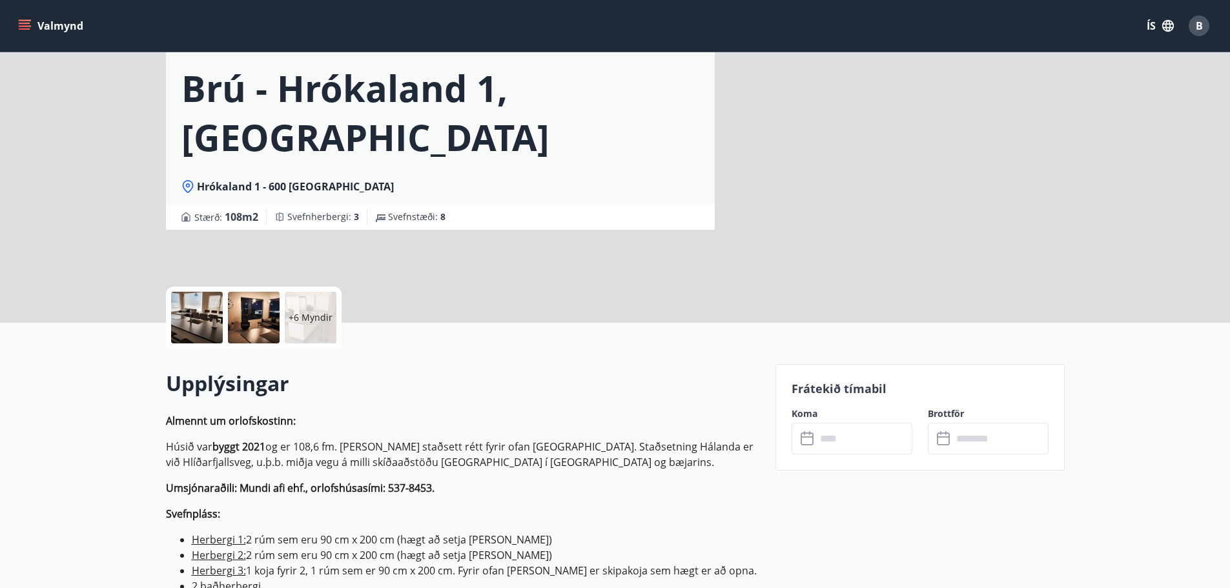
click at [860, 437] on input "text" at bounding box center [864, 439] width 96 height 32
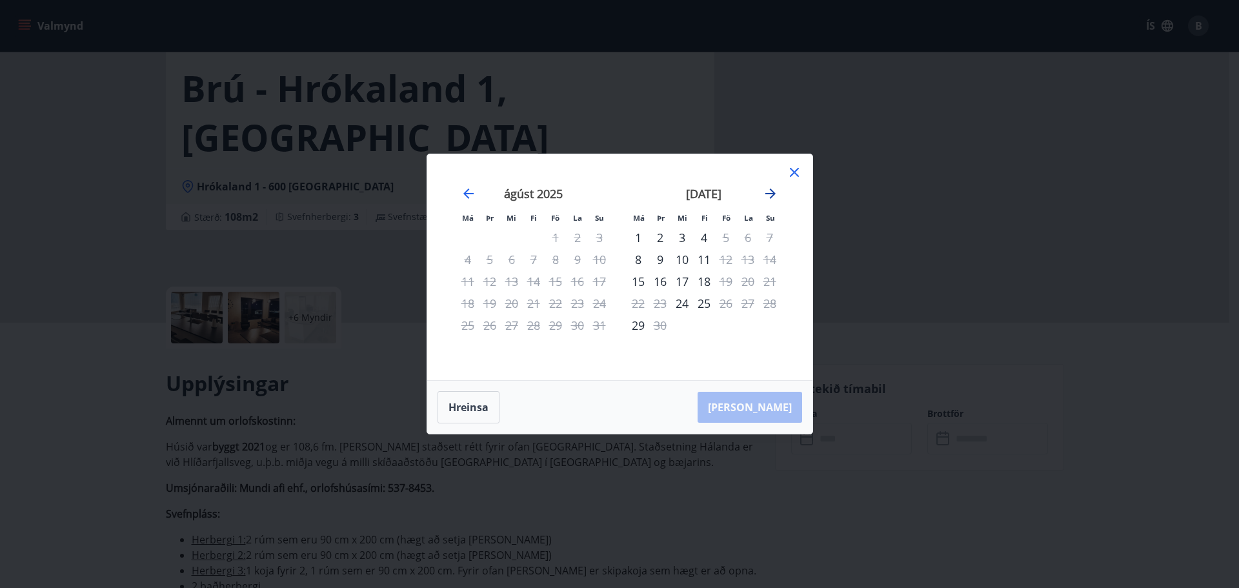
click at [776, 198] on icon "Move forward to switch to the next month." at bounding box center [770, 193] width 15 height 15
click at [721, 301] on div "24" at bounding box center [726, 303] width 22 height 22
click at [794, 175] on icon at bounding box center [794, 172] width 15 height 15
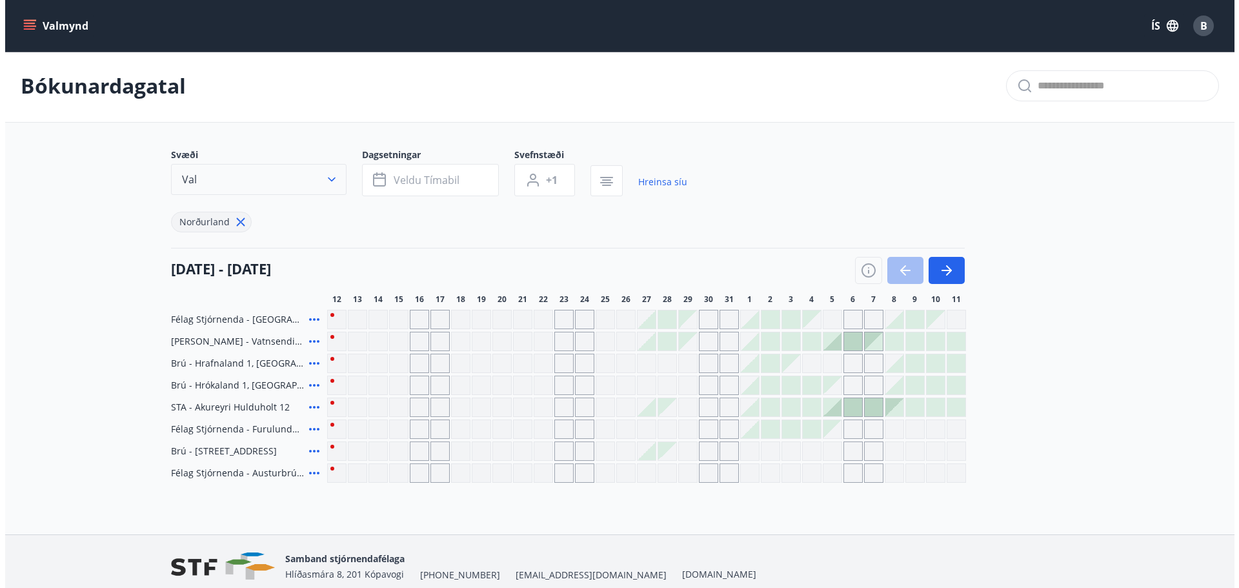
scroll to position [57, 0]
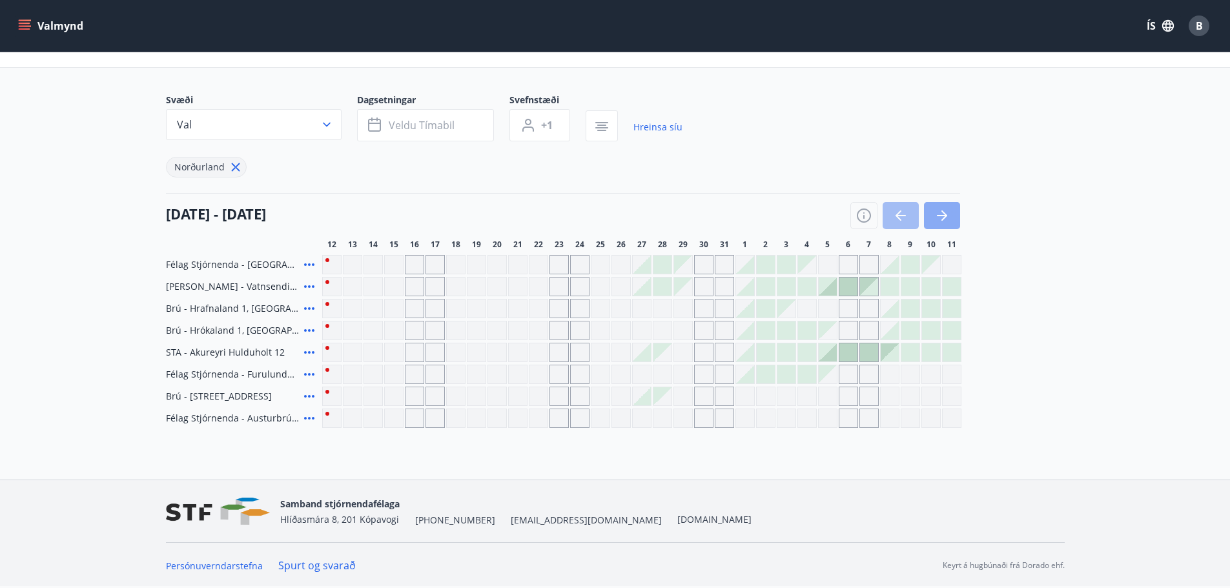
click at [953, 220] on button "button" at bounding box center [942, 215] width 36 height 27
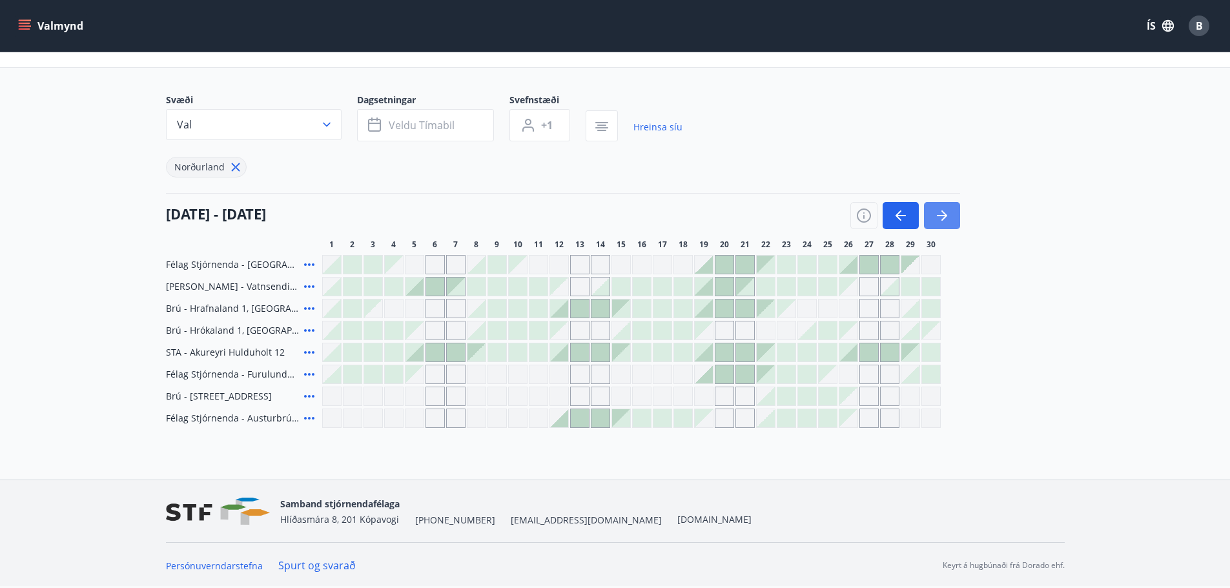
click at [953, 220] on button "button" at bounding box center [942, 215] width 36 height 27
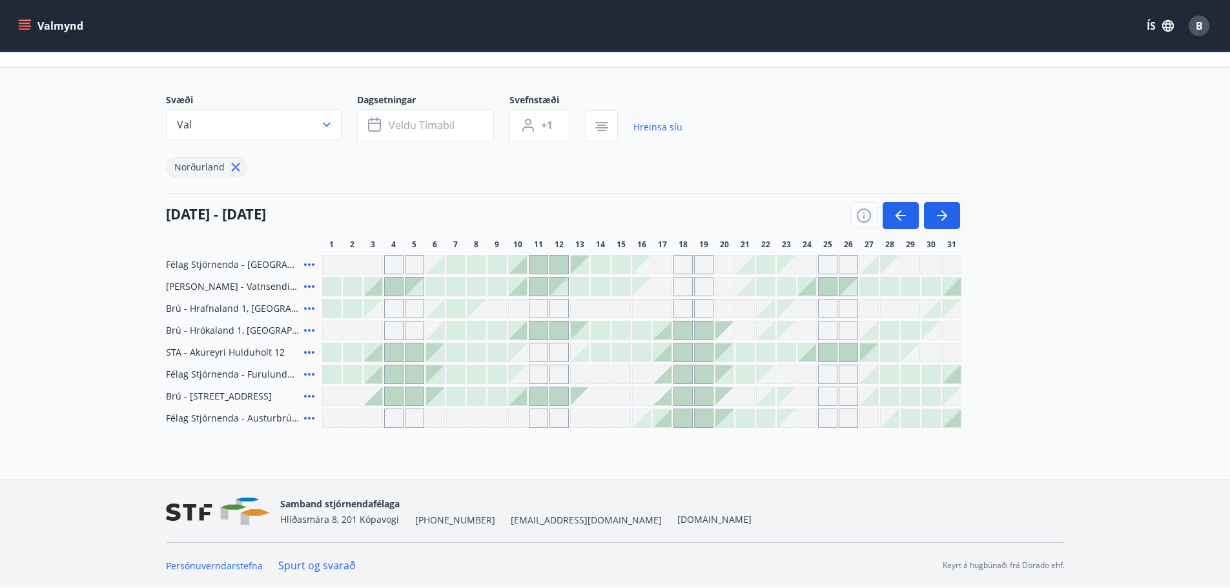
click at [666, 336] on div at bounding box center [662, 330] width 18 height 18
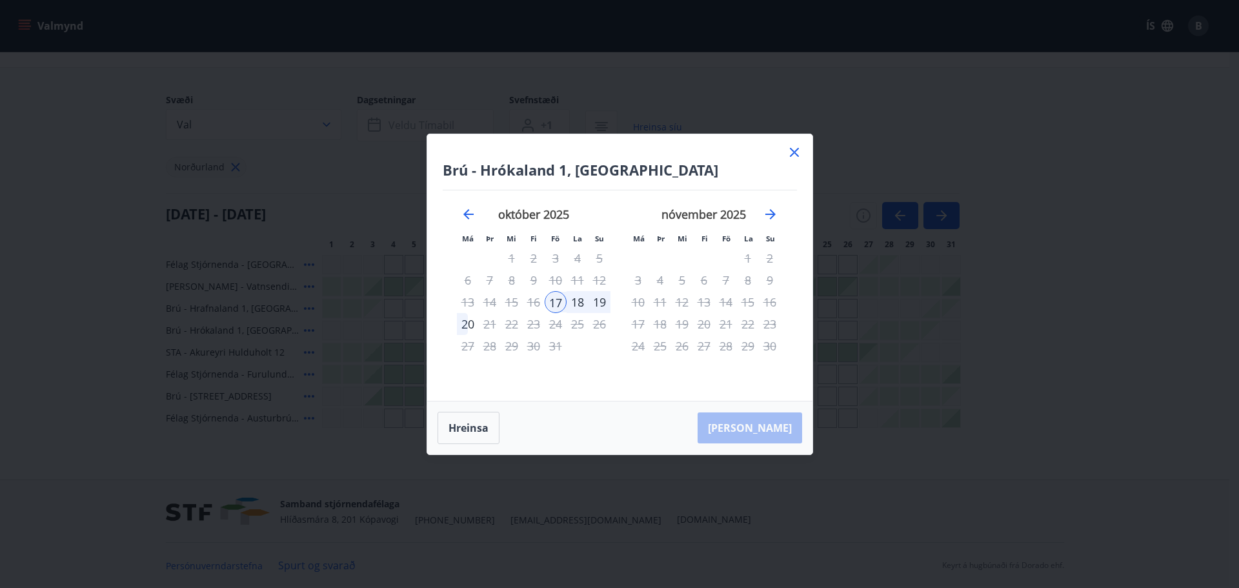
click at [791, 152] on icon at bounding box center [794, 152] width 15 height 15
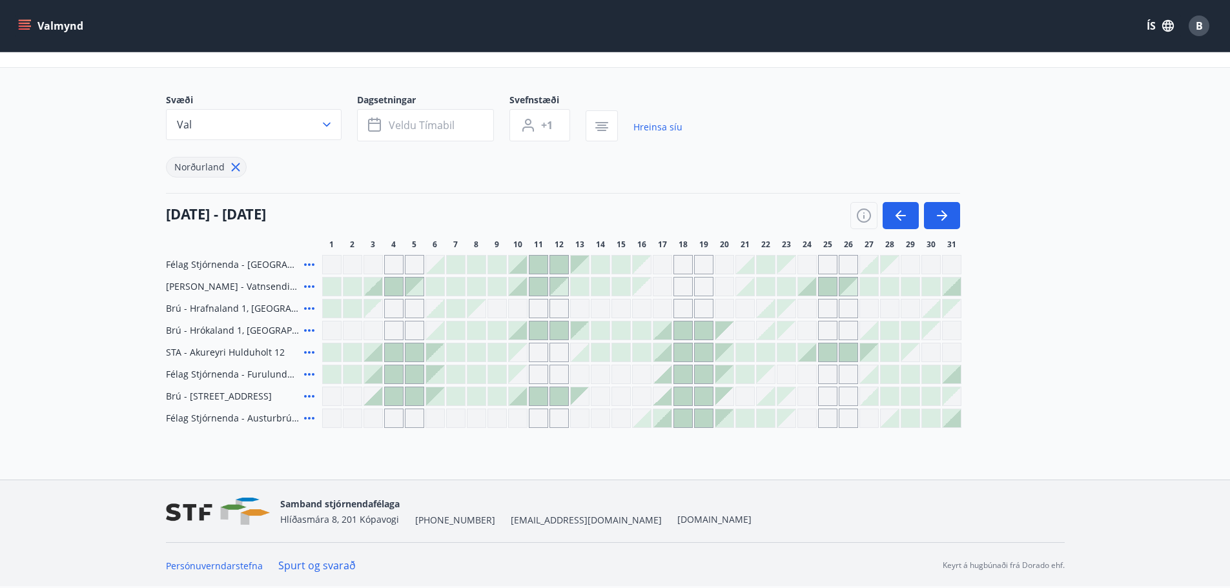
click at [808, 357] on div at bounding box center [807, 352] width 18 height 18
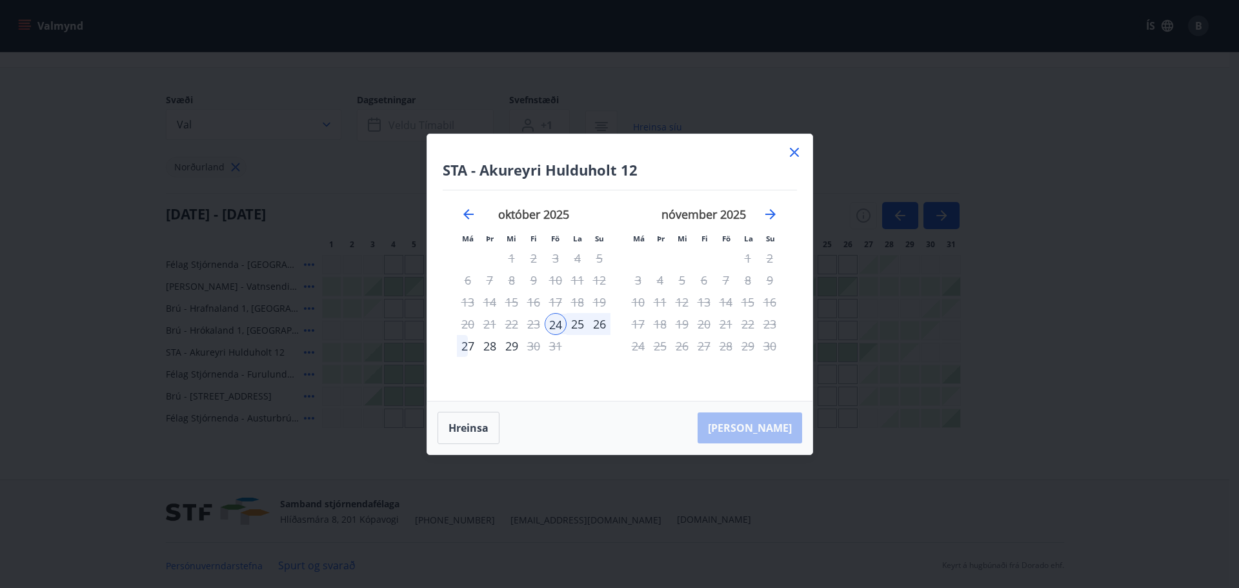
click at [604, 324] on div "26" at bounding box center [600, 324] width 22 height 22
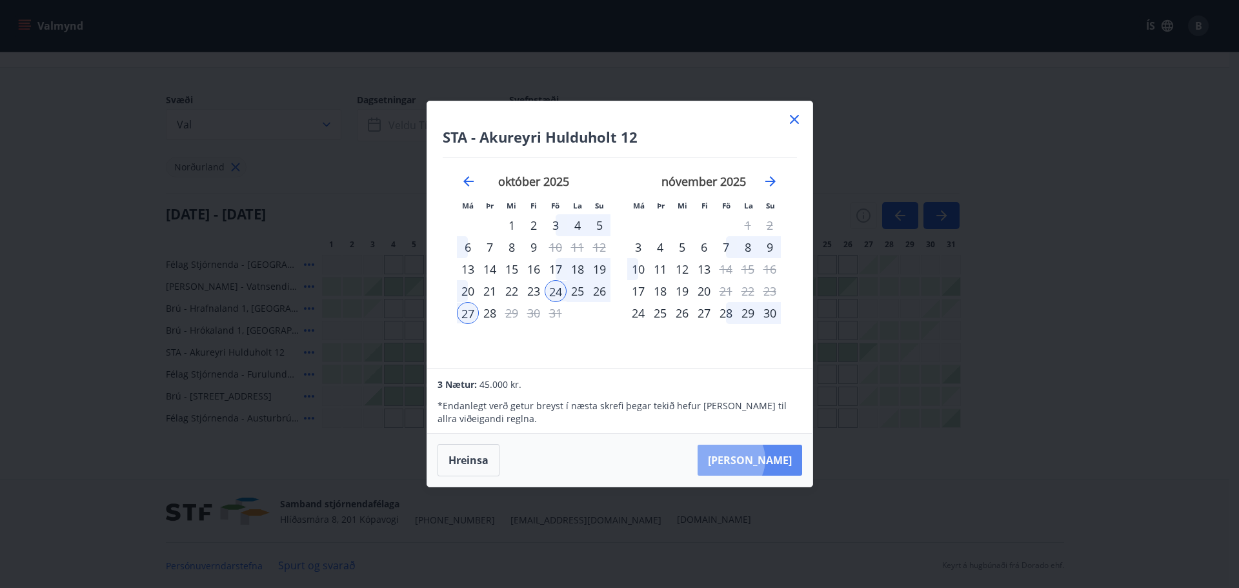
click at [764, 460] on button "Taka Frá" at bounding box center [750, 460] width 105 height 31
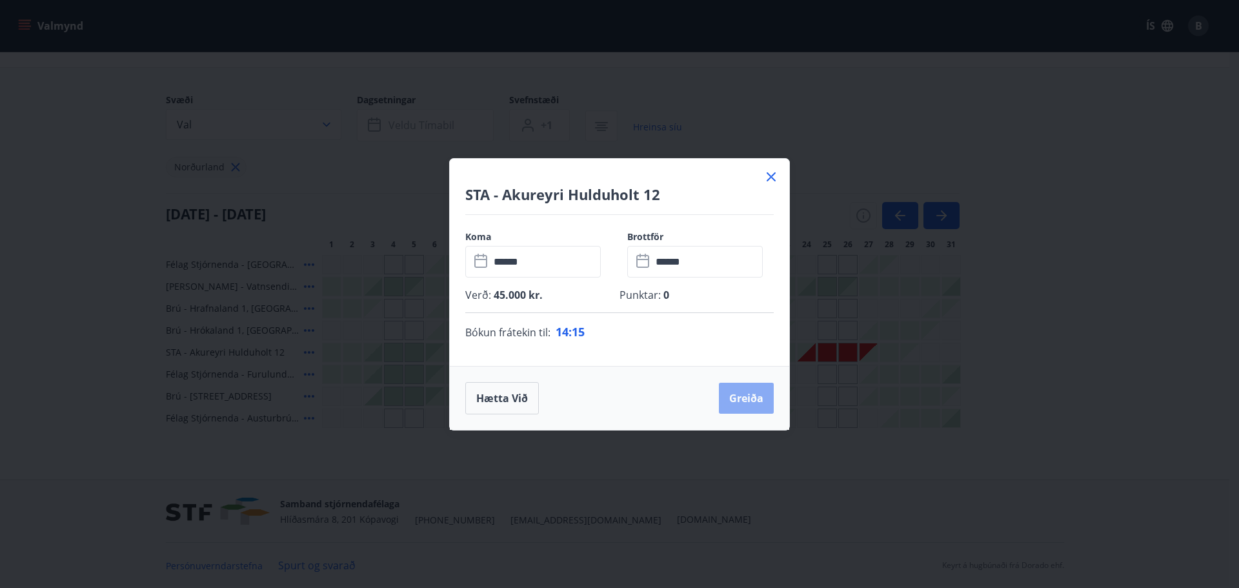
click at [729, 403] on button "Greiða" at bounding box center [746, 398] width 55 height 31
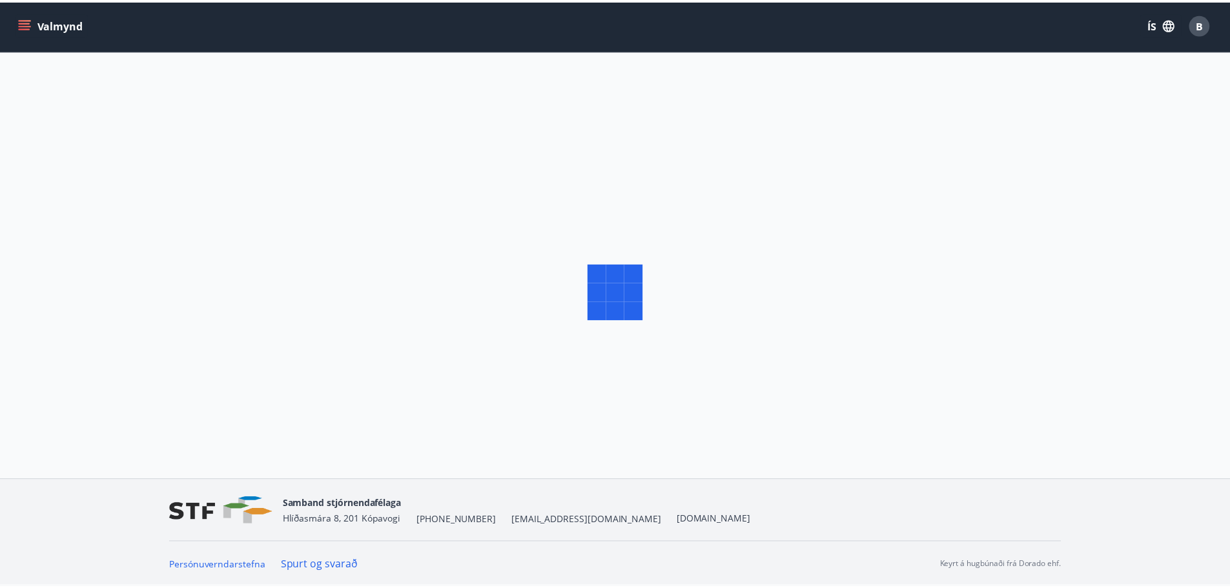
scroll to position [2, 0]
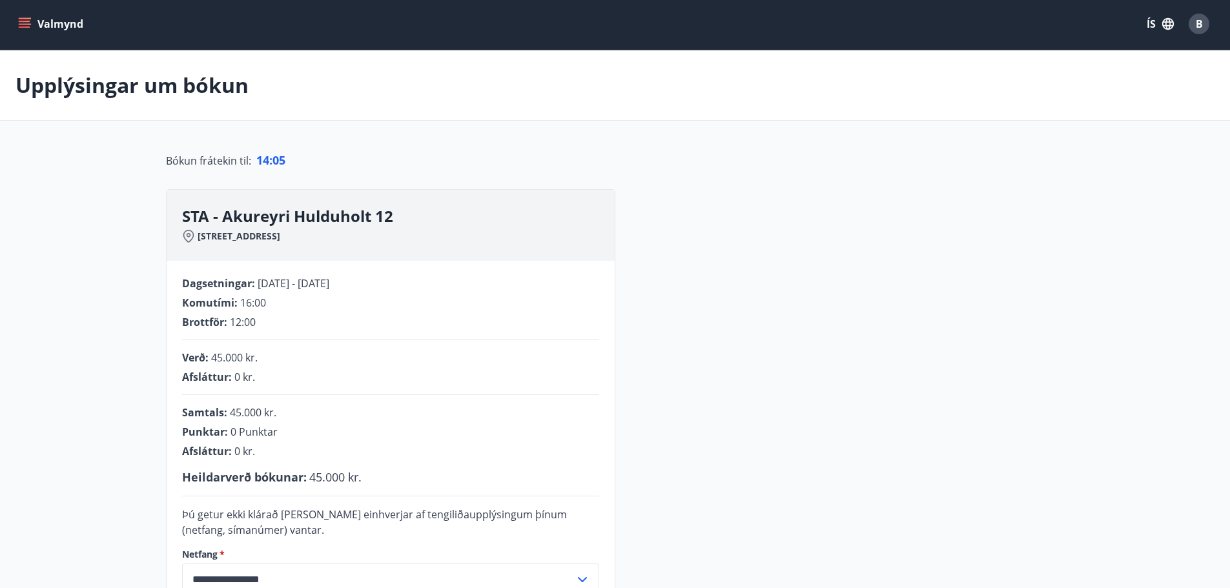
click at [707, 305] on div "**********" at bounding box center [615, 450] width 899 height 522
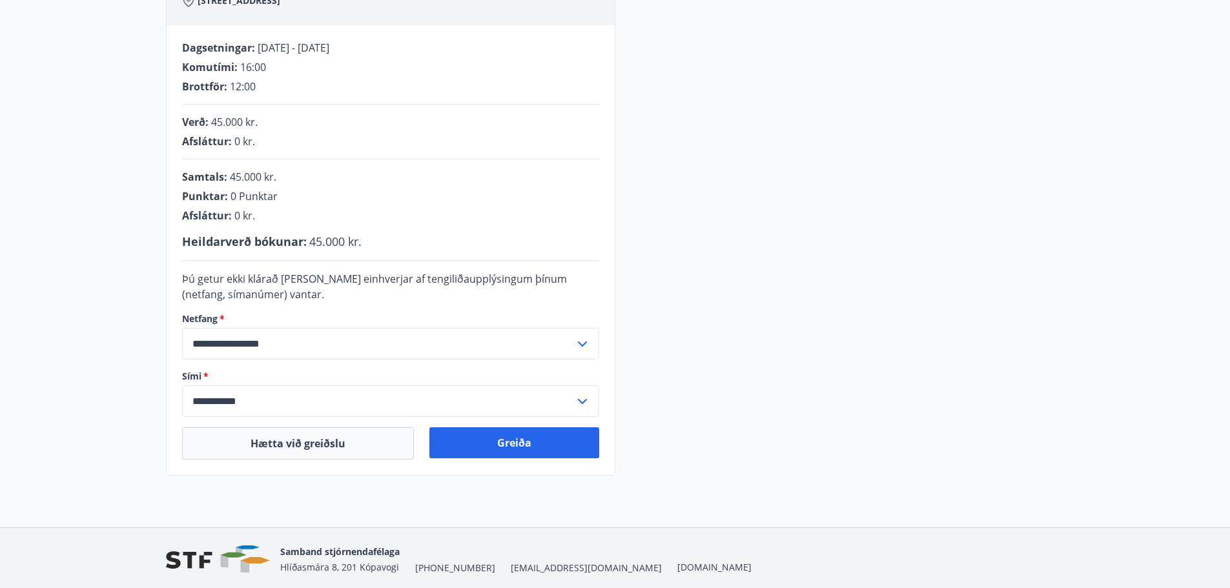
scroll to position [285, 0]
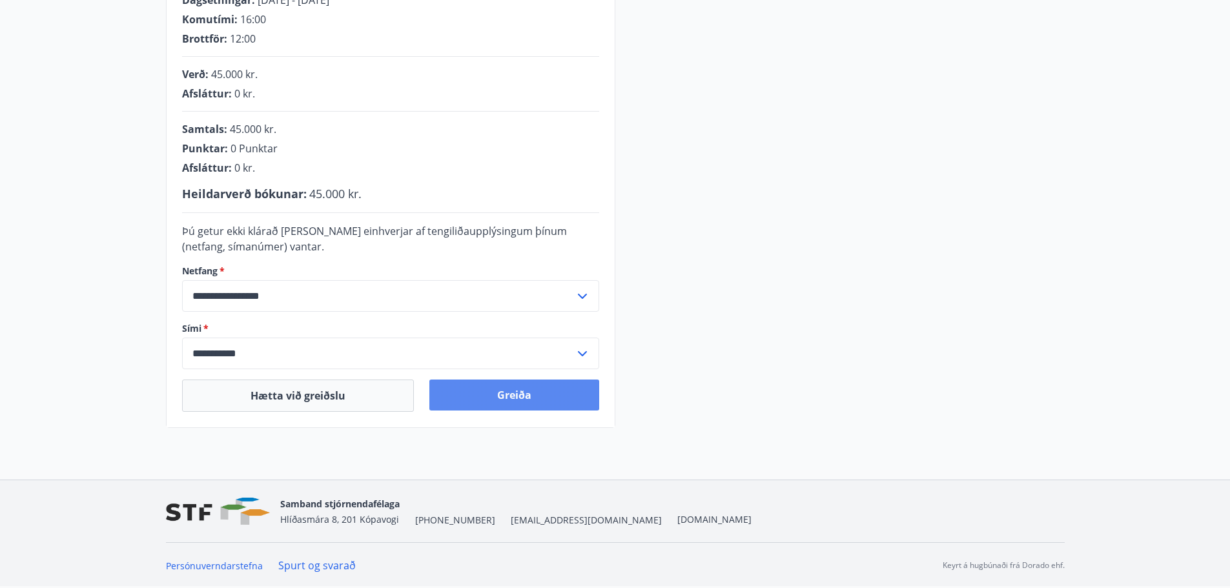
click at [512, 397] on button "Greiða" at bounding box center [514, 395] width 170 height 31
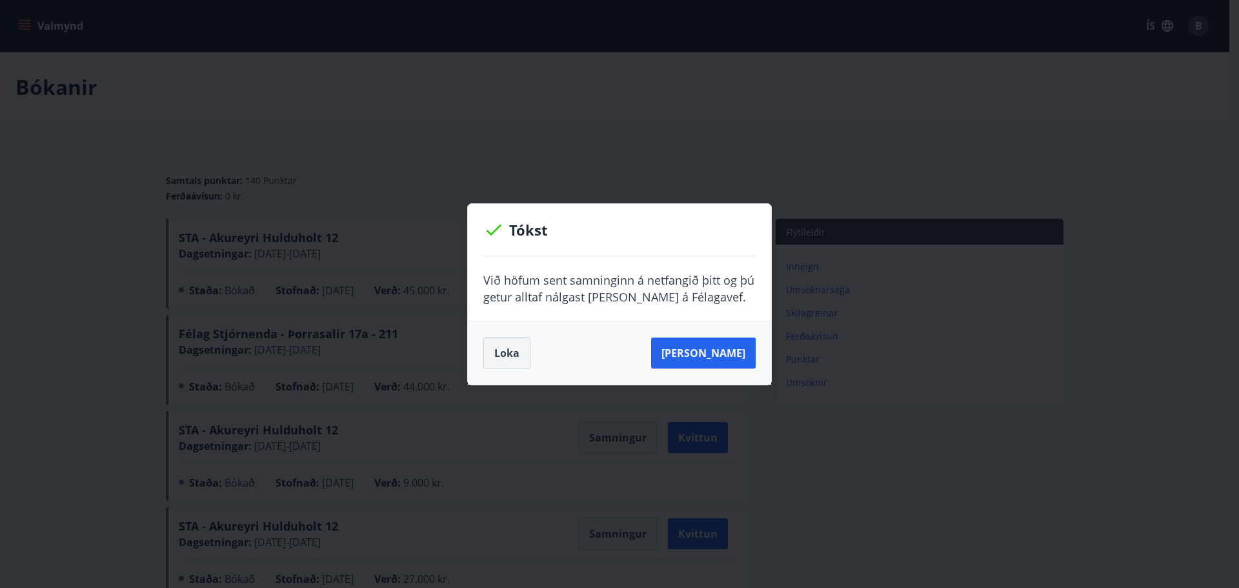
click at [504, 354] on button "Loka" at bounding box center [506, 353] width 47 height 32
